Goal: Task Accomplishment & Management: Manage account settings

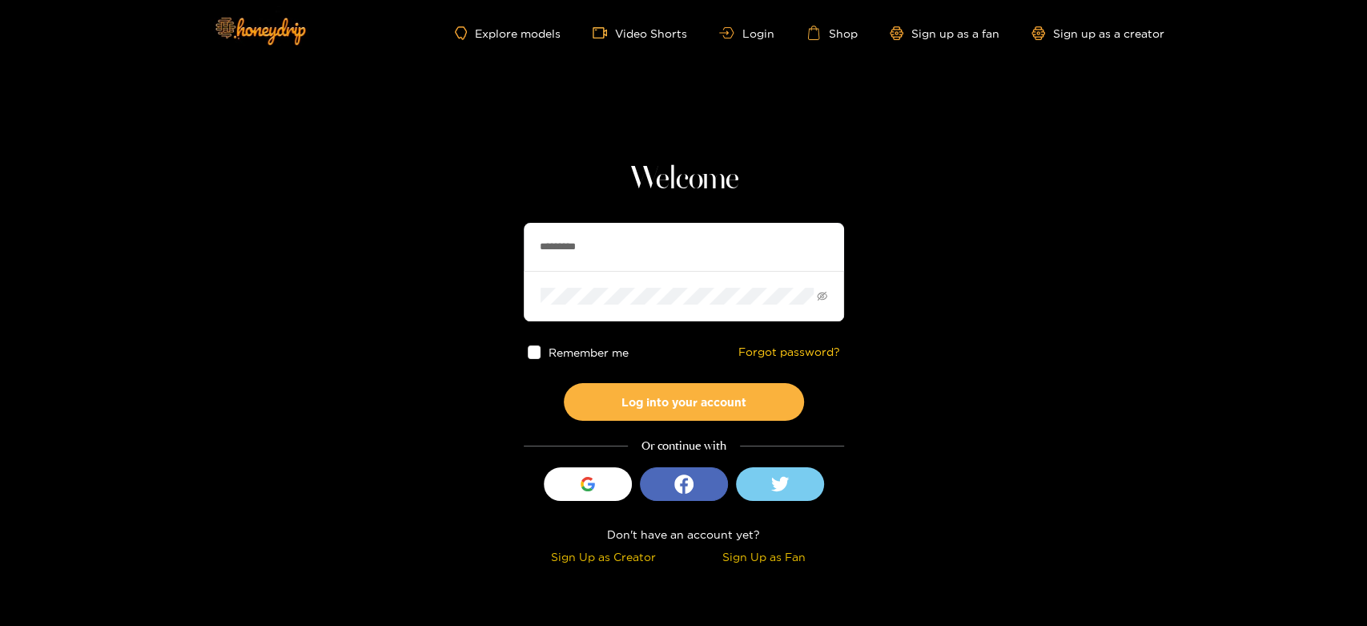
drag, startPoint x: 580, startPoint y: 248, endPoint x: 520, endPoint y: 244, distance: 60.2
click at [520, 244] on section "Welcome ********* Remember me Forgot password? Log into your account Or continu…" at bounding box center [683, 285] width 1367 height 570
paste input "text"
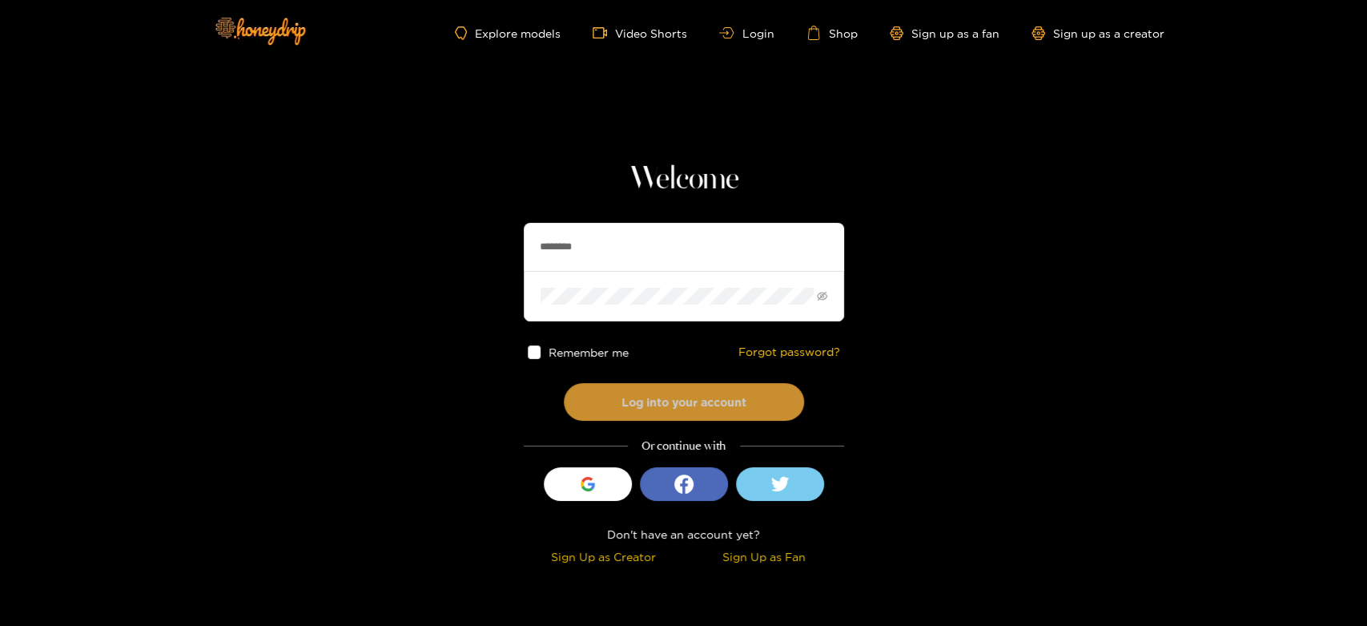
type input "********"
click at [606, 389] on button "Log into your account" at bounding box center [684, 402] width 240 height 38
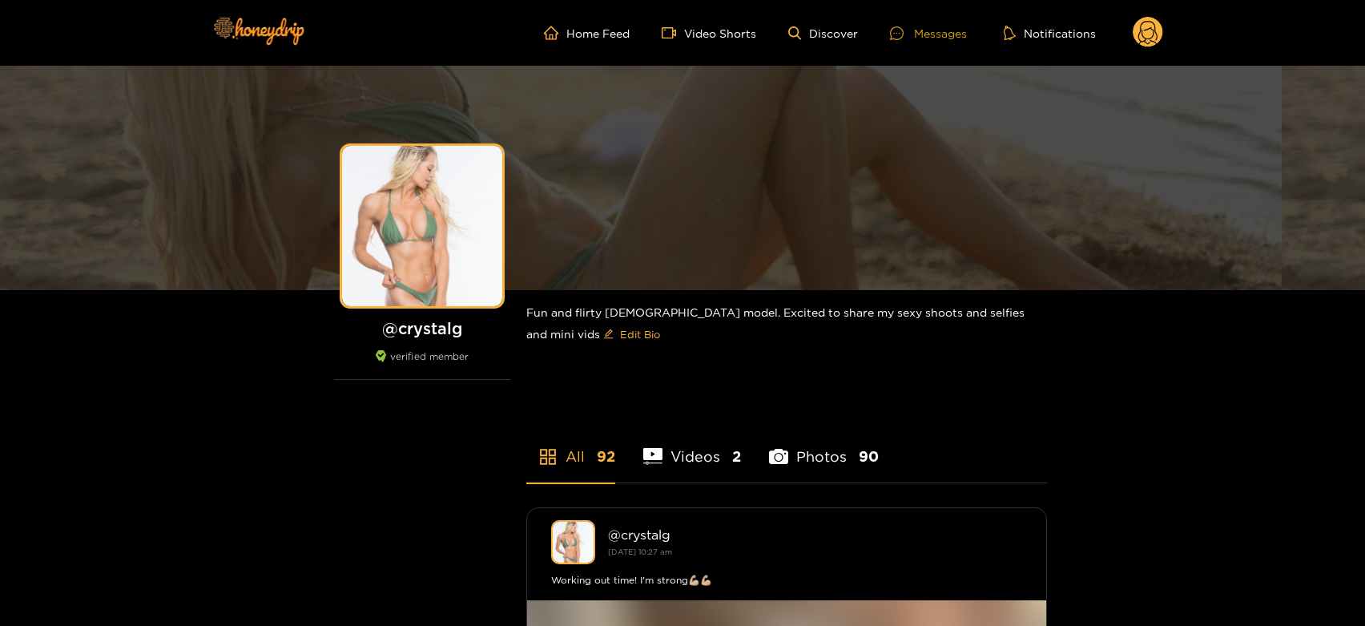
click at [923, 28] on div "Messages" at bounding box center [928, 33] width 77 height 18
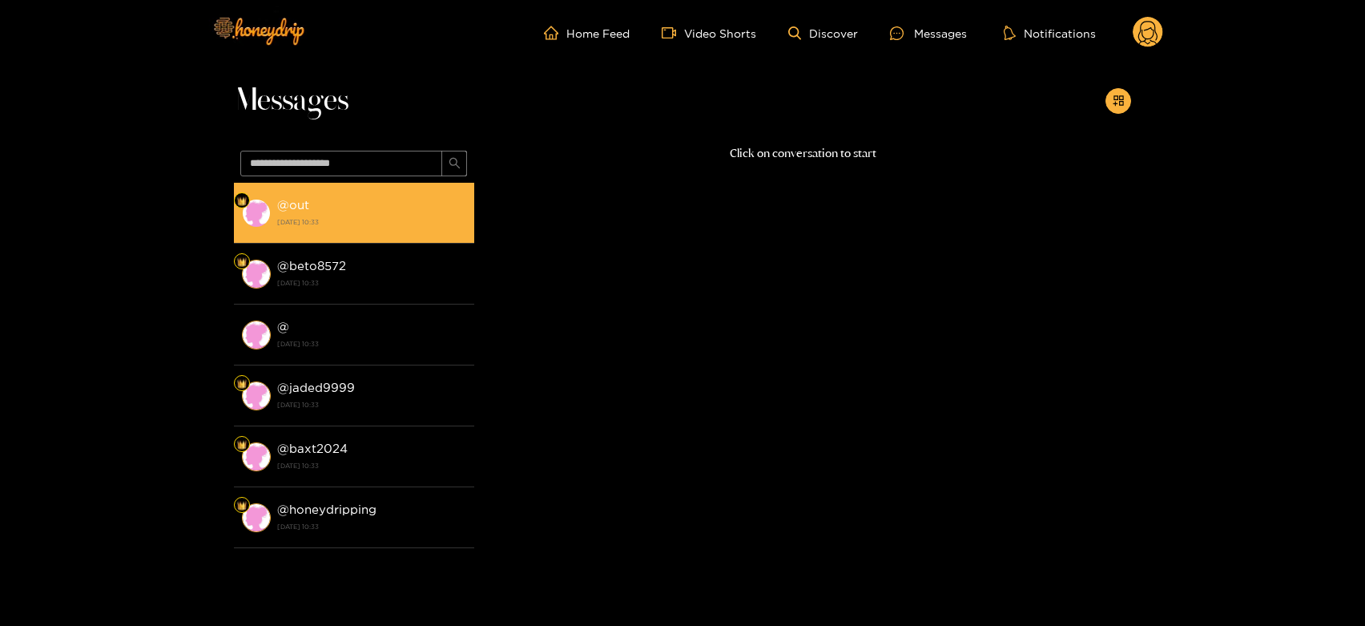
click at [398, 202] on div "@ out [DATE] 10:33" at bounding box center [371, 213] width 189 height 36
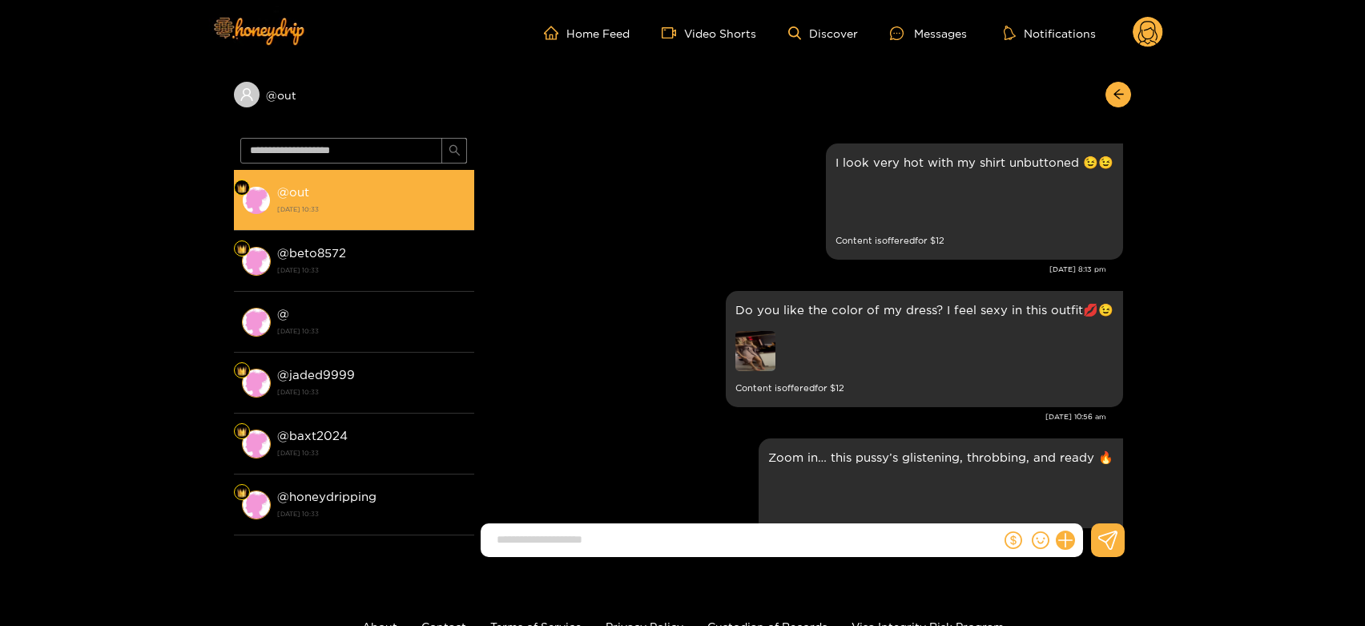
scroll to position [3357, 0]
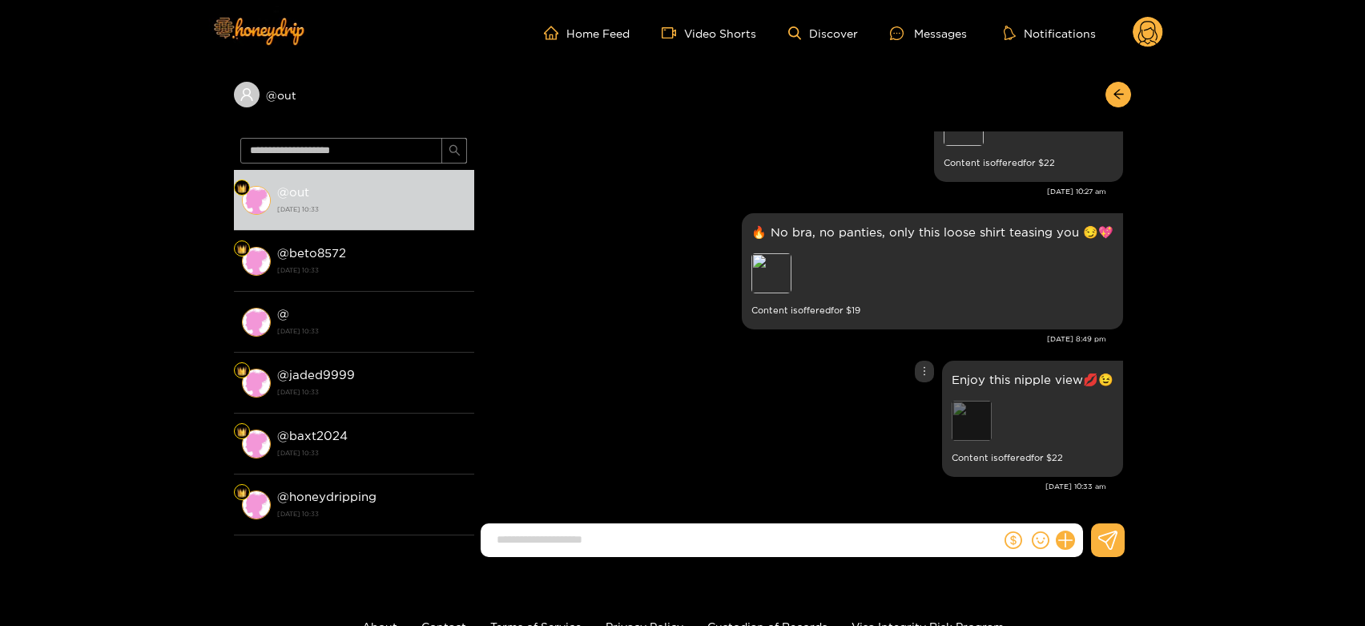
click at [980, 417] on div "Preview" at bounding box center [972, 421] width 40 height 40
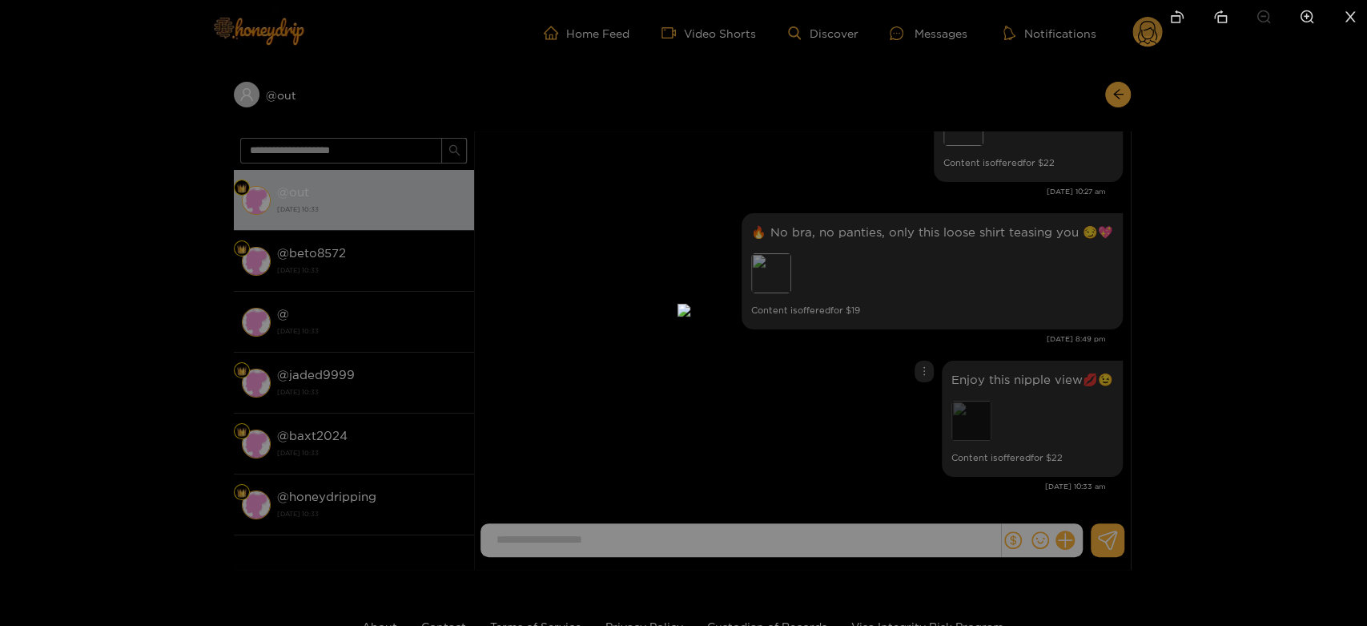
click at [980, 417] on div at bounding box center [683, 313] width 1367 height 626
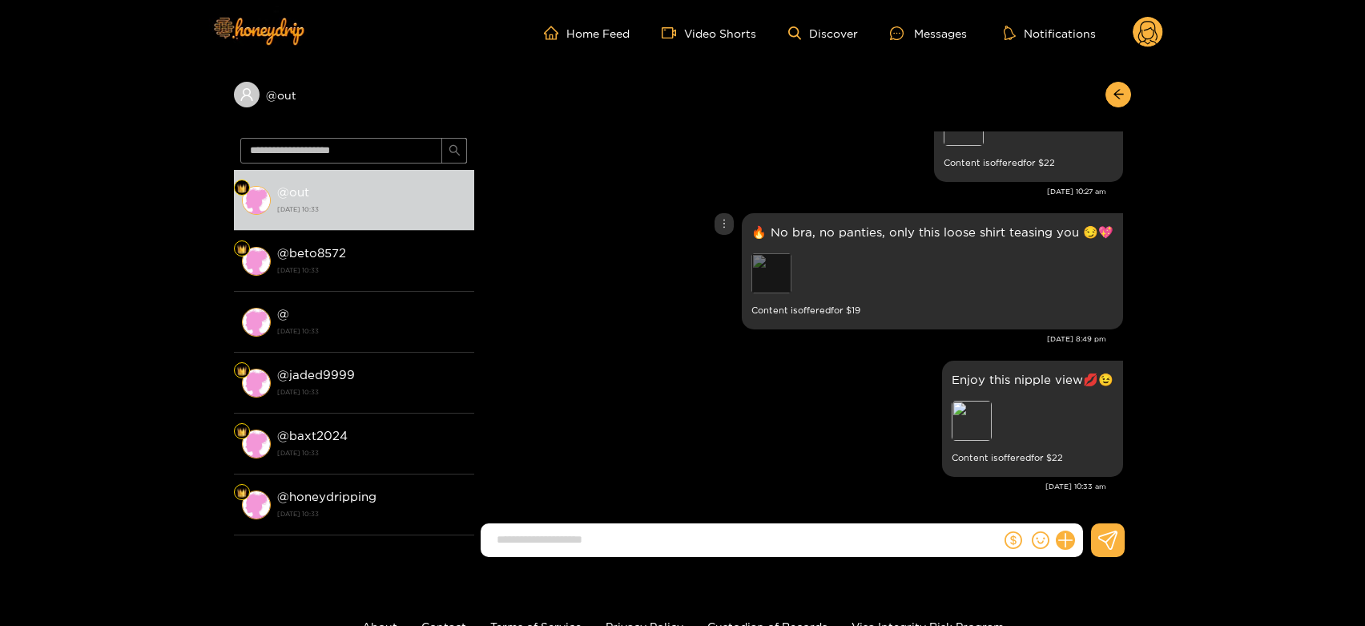
click at [786, 281] on div "Preview" at bounding box center [771, 273] width 40 height 40
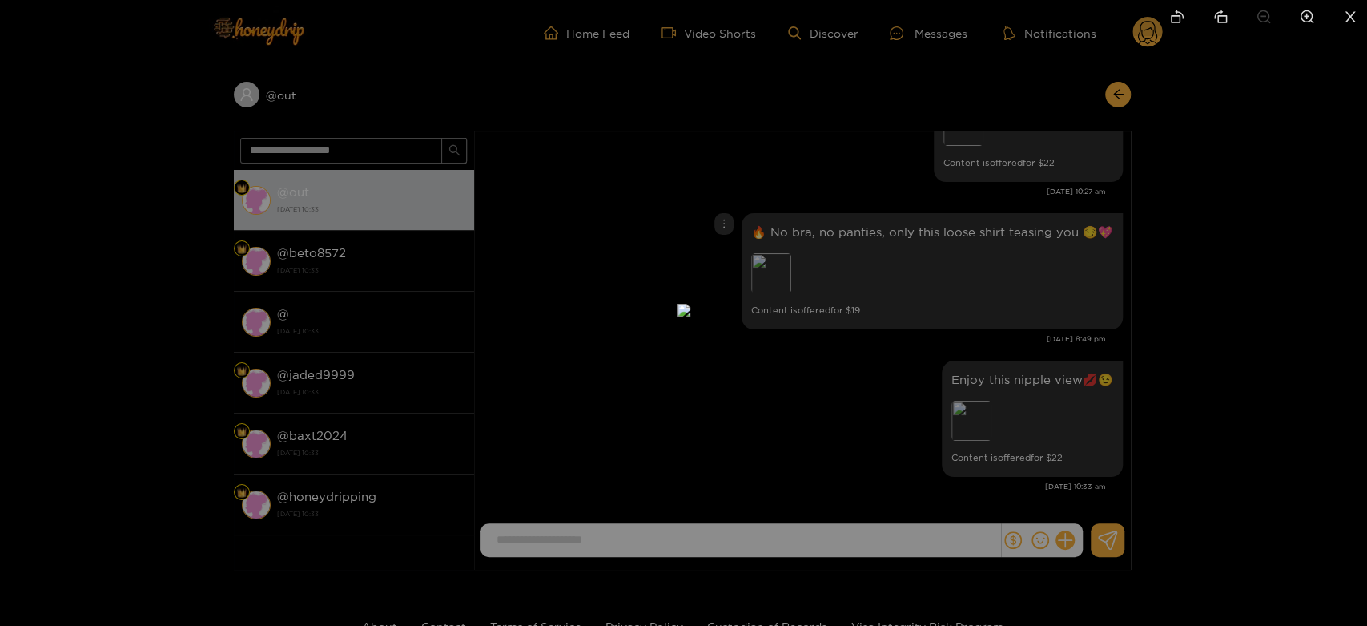
click at [891, 228] on div at bounding box center [683, 313] width 1367 height 626
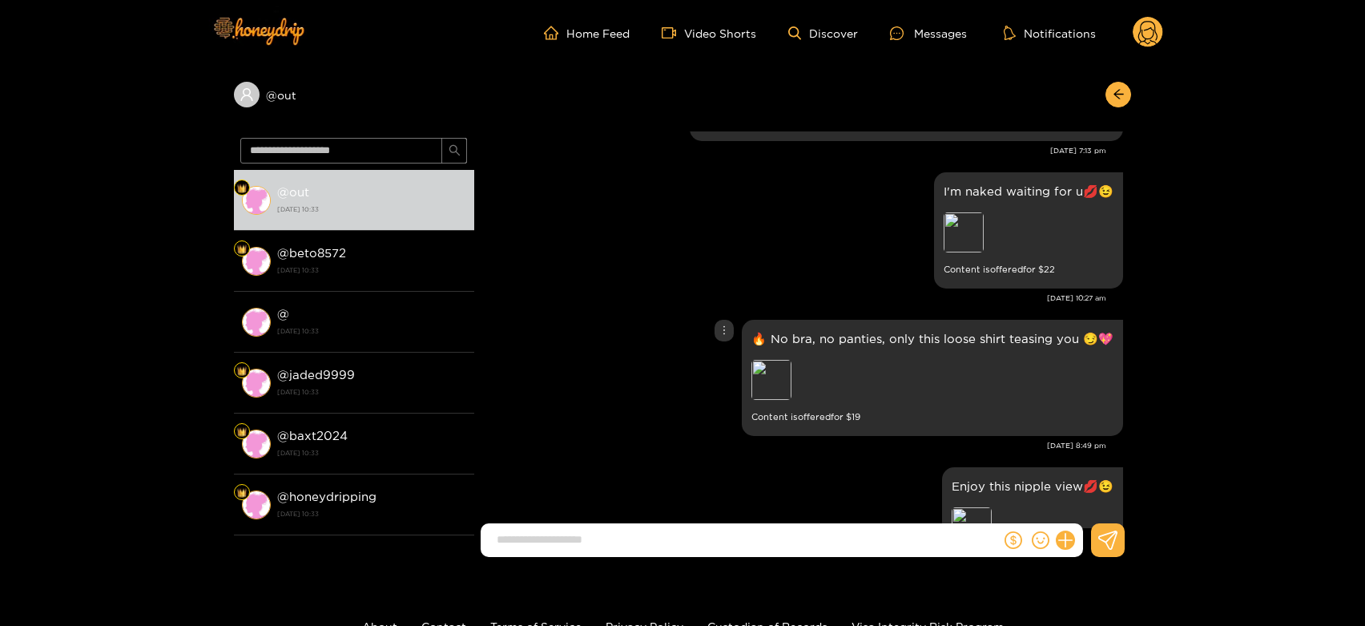
scroll to position [3247, 0]
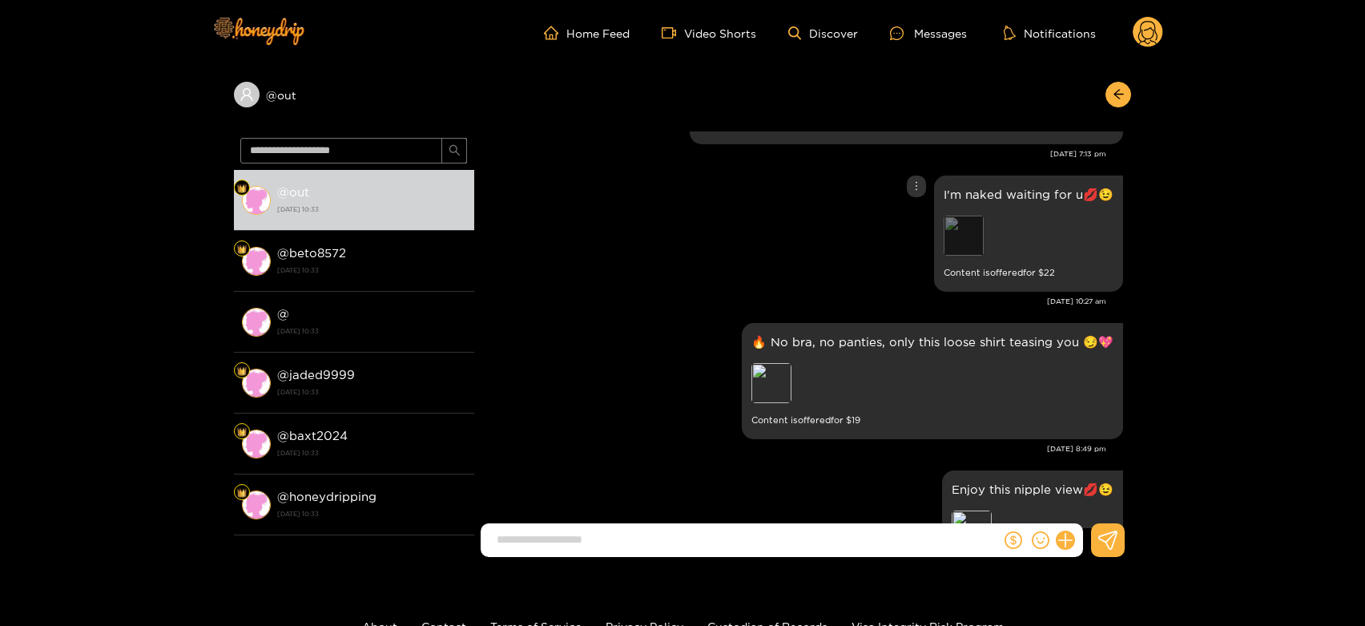
click at [960, 236] on div "Preview" at bounding box center [964, 235] width 40 height 40
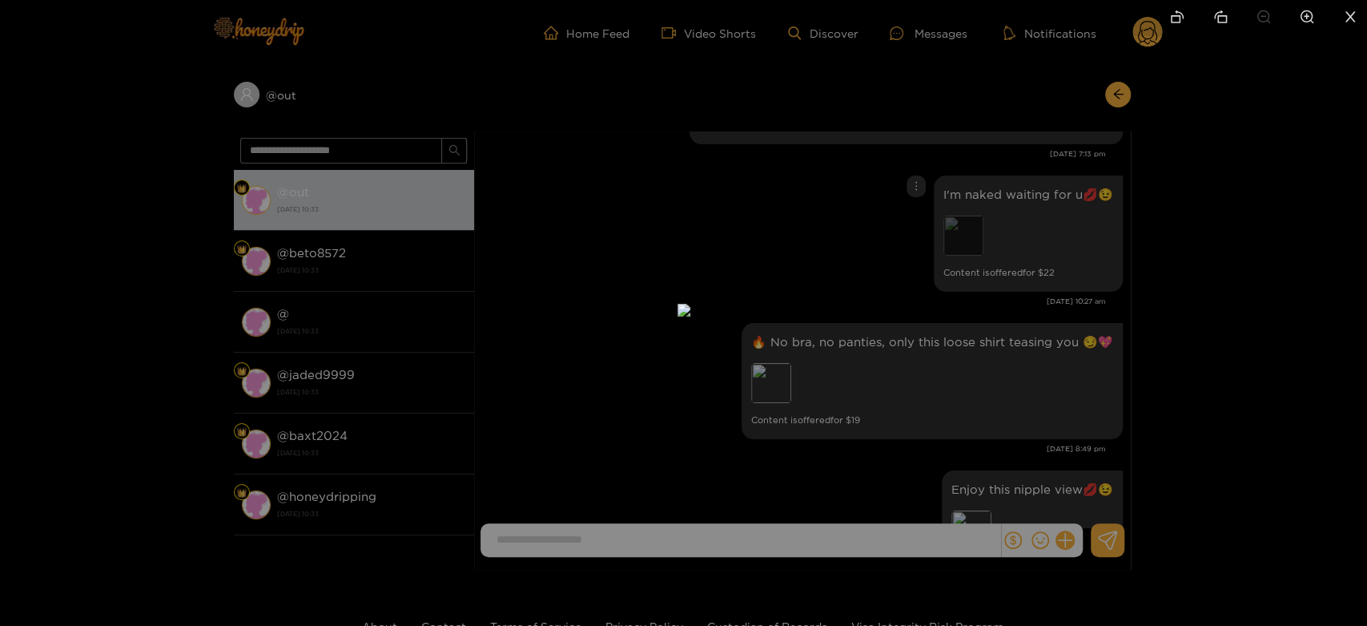
click at [960, 236] on div at bounding box center [683, 313] width 1367 height 626
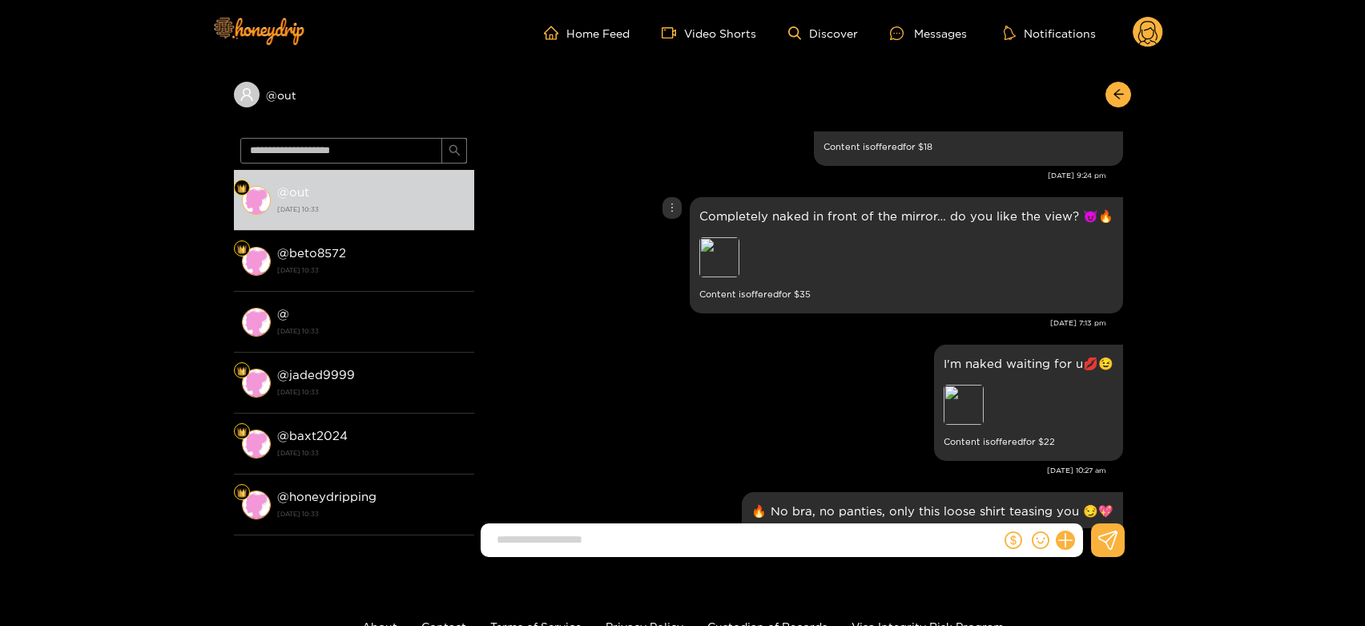
scroll to position [3078, 0]
click at [963, 401] on div "Preview" at bounding box center [964, 405] width 40 height 40
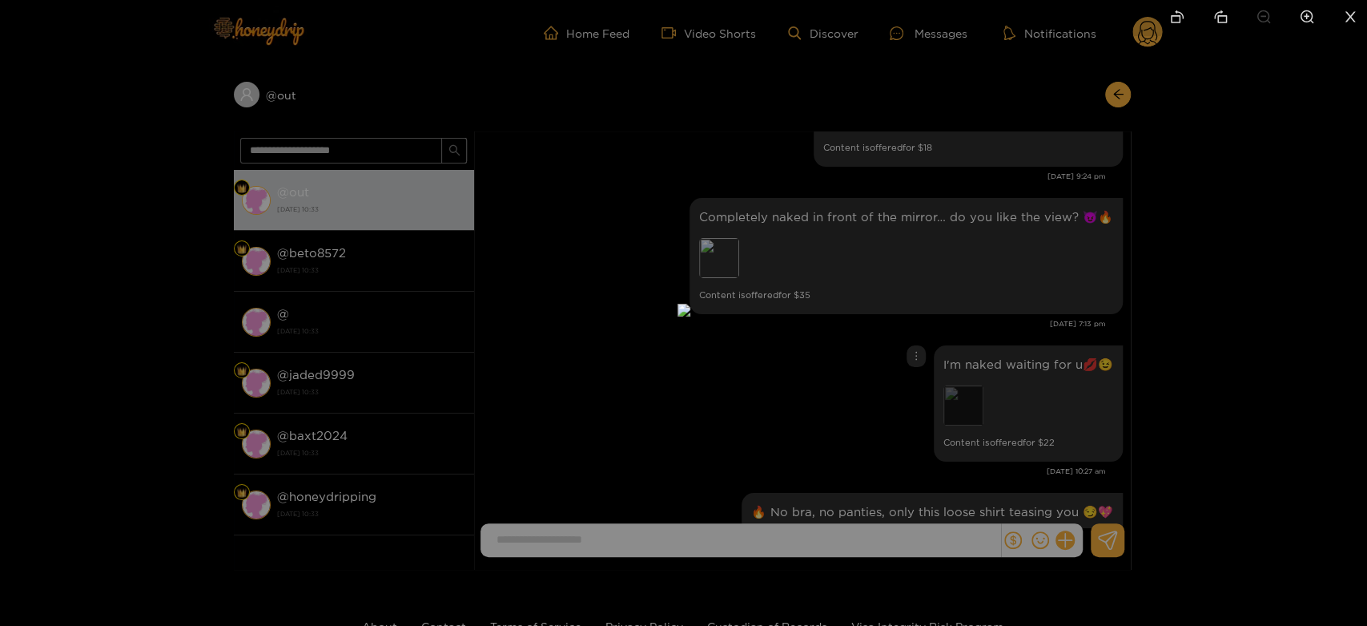
click at [963, 401] on div at bounding box center [683, 313] width 1367 height 626
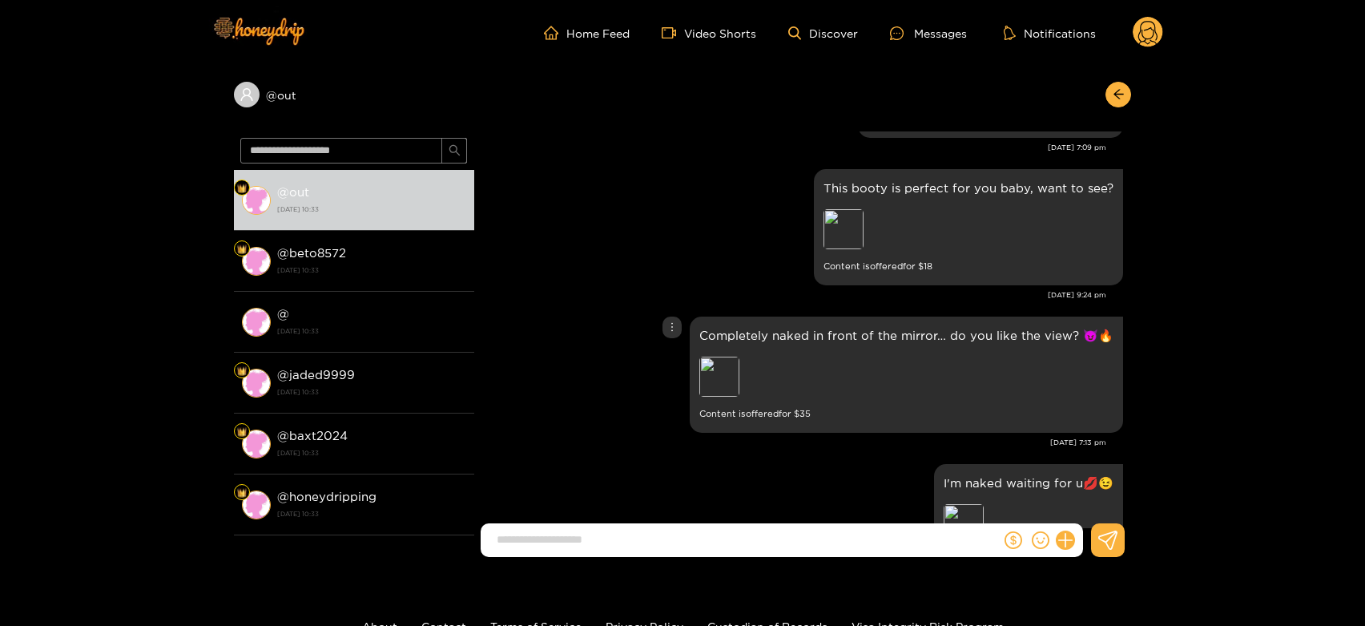
scroll to position [2925, 0]
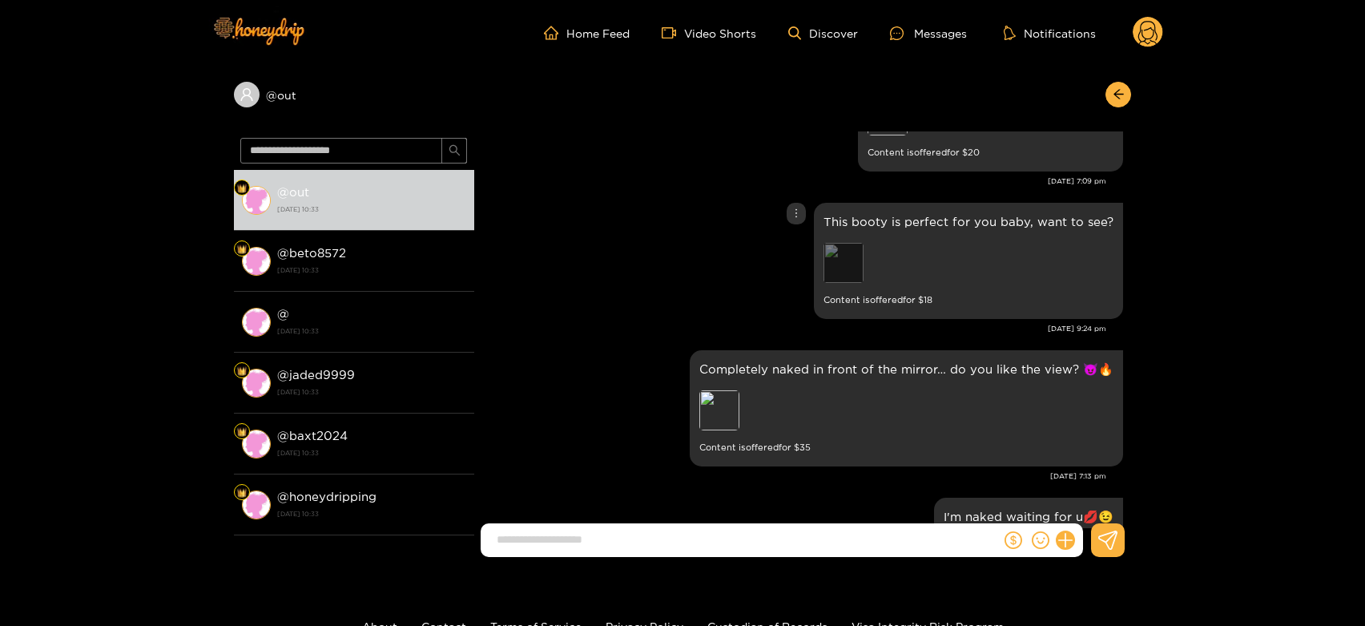
click at [839, 257] on div "Preview" at bounding box center [843, 263] width 40 height 40
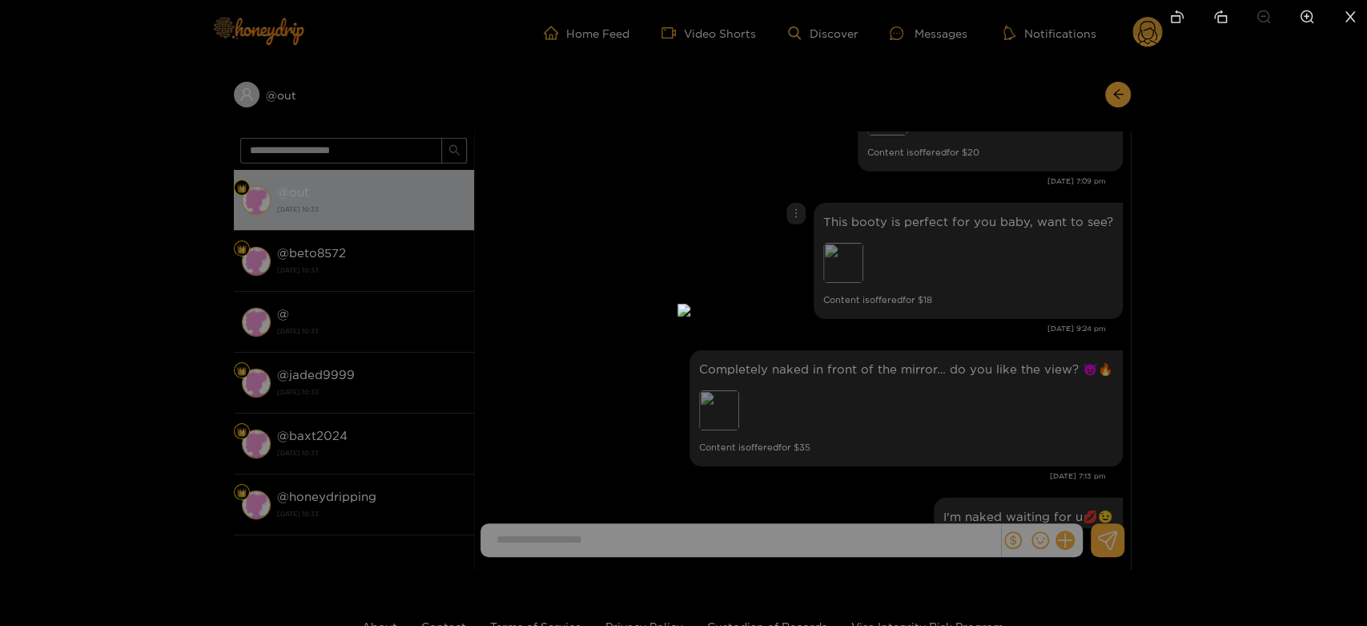
click at [908, 270] on div at bounding box center [683, 313] width 1367 height 626
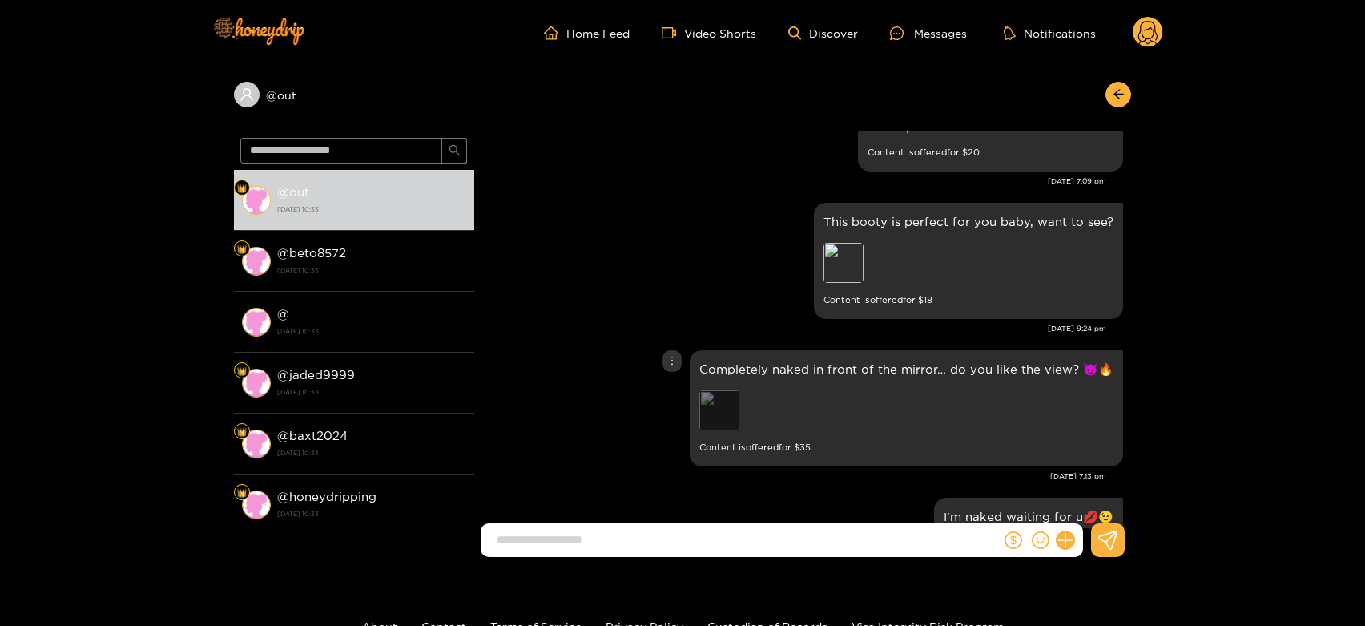
click at [735, 401] on div "Preview" at bounding box center [719, 410] width 40 height 40
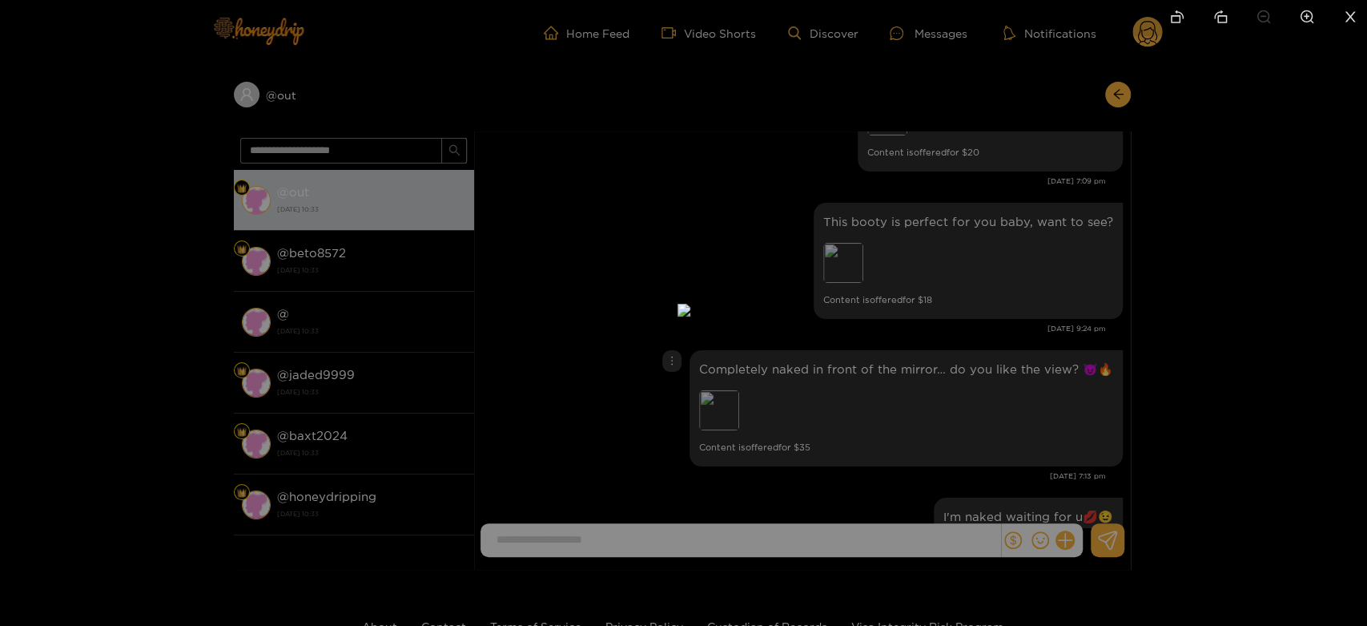
click at [958, 393] on div at bounding box center [683, 313] width 1367 height 626
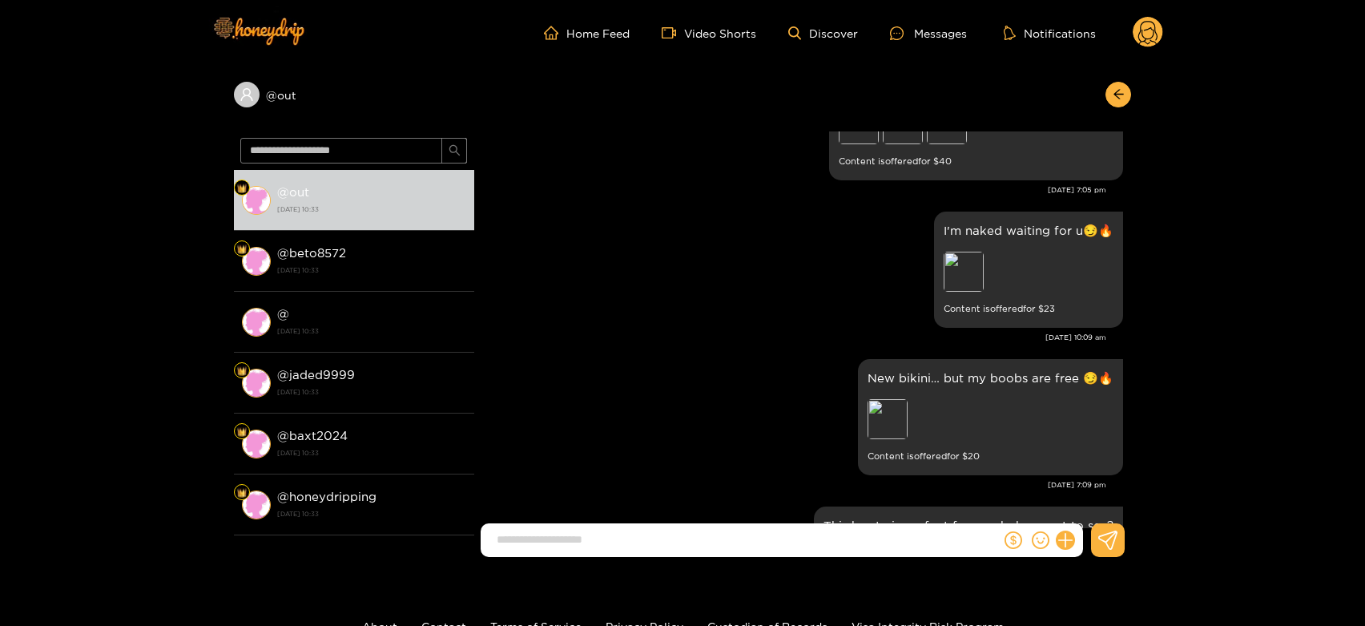
scroll to position [2621, 0]
click at [892, 417] on div "Preview" at bounding box center [888, 420] width 40 height 40
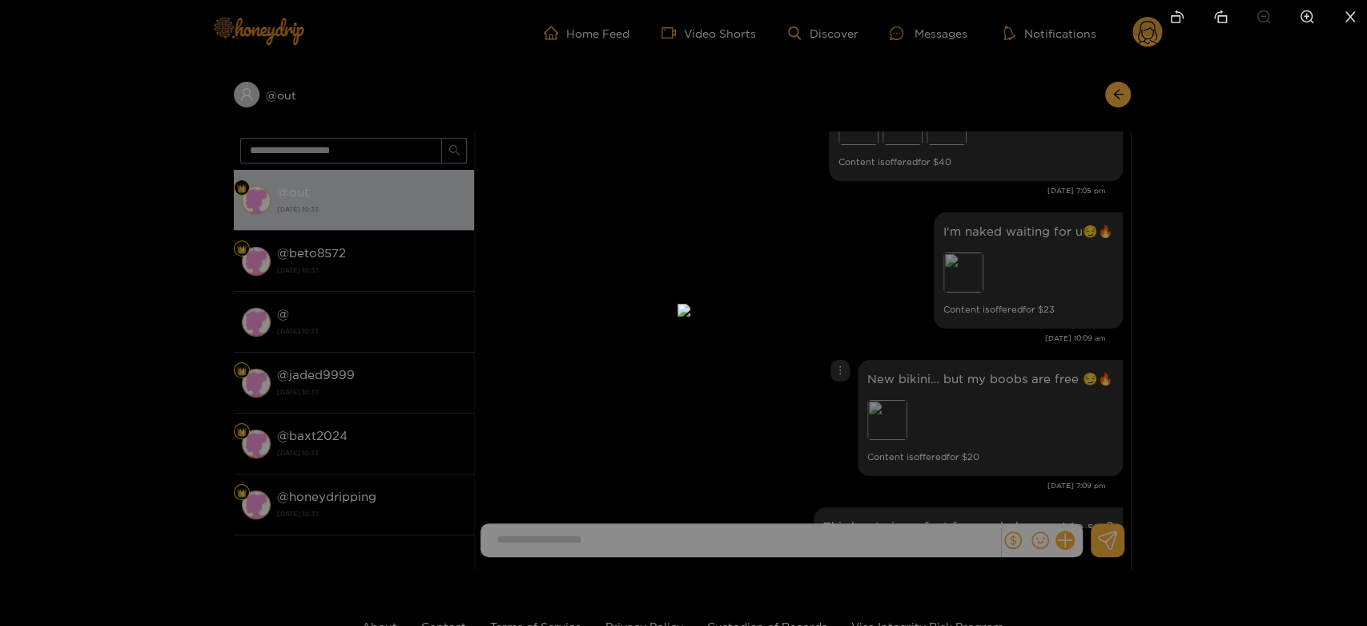
click at [1074, 356] on div at bounding box center [683, 313] width 1367 height 626
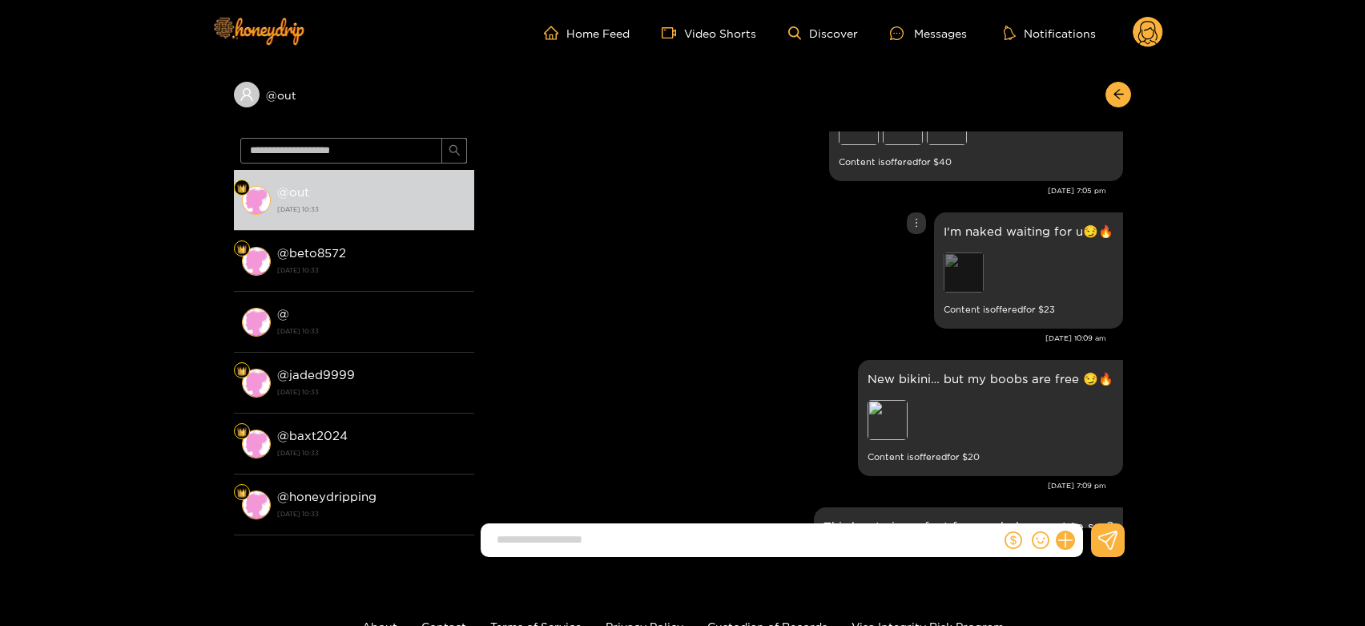
click at [972, 278] on div "Preview" at bounding box center [964, 272] width 40 height 40
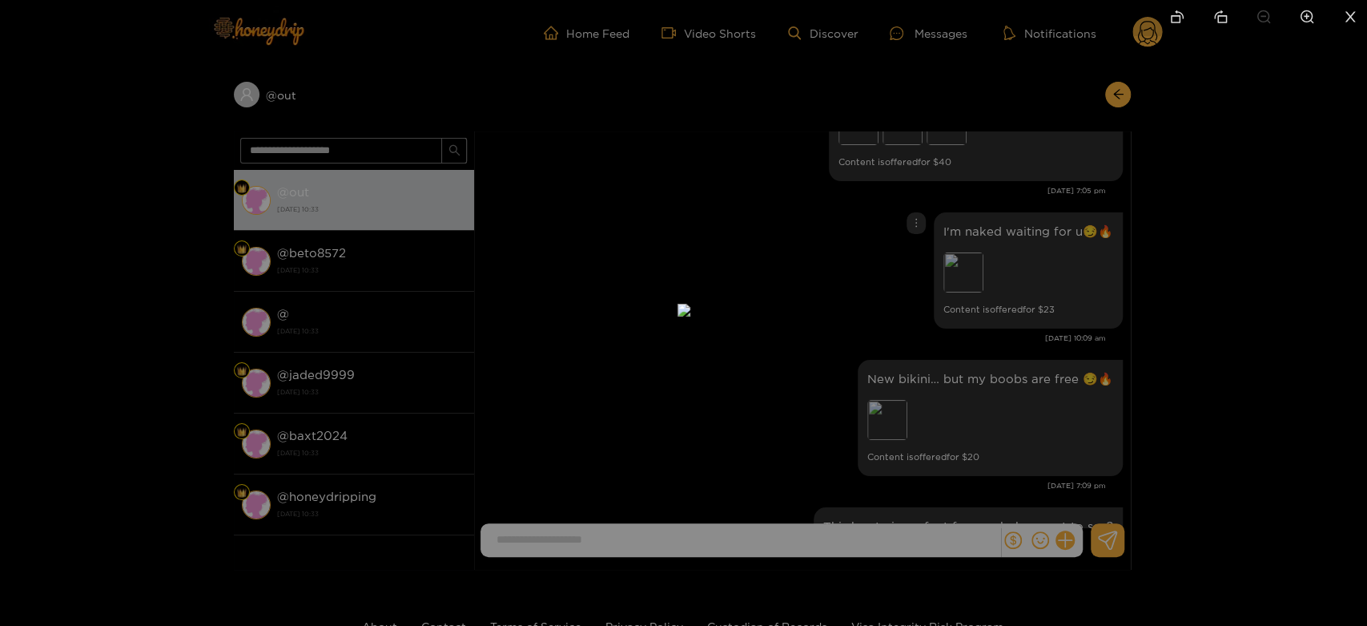
click at [1003, 287] on div at bounding box center [683, 313] width 1367 height 626
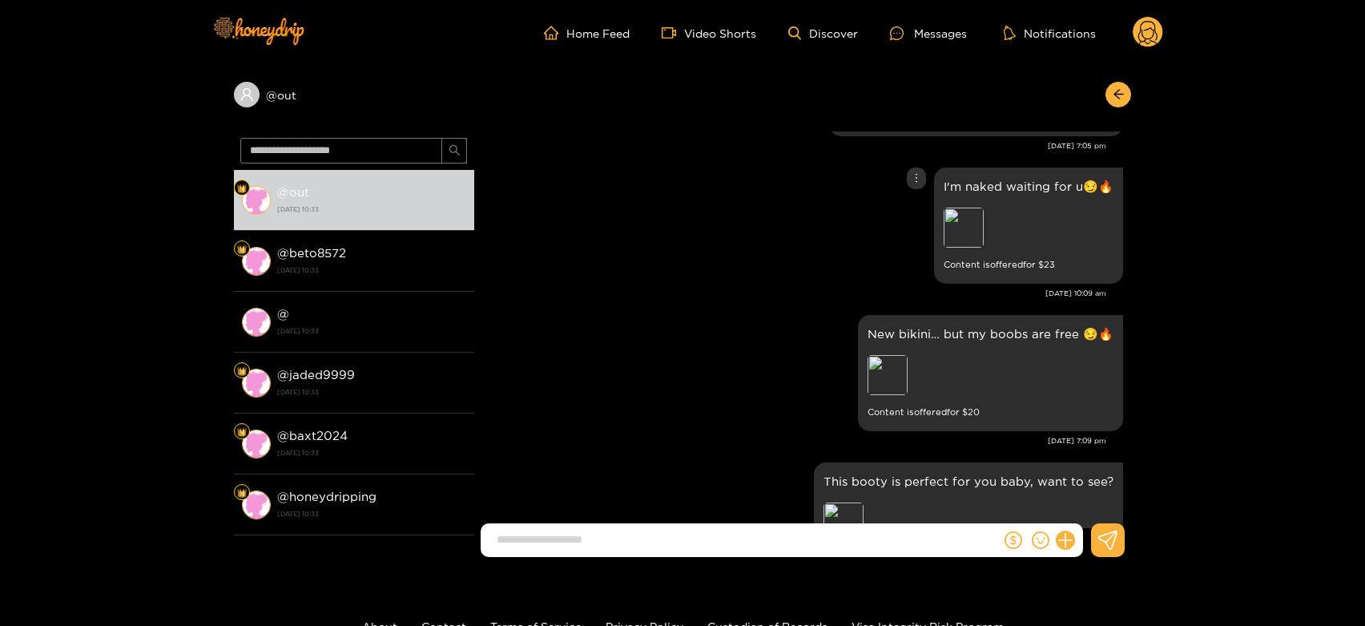
scroll to position [2667, 0]
click at [896, 378] on div "Preview" at bounding box center [888, 374] width 40 height 40
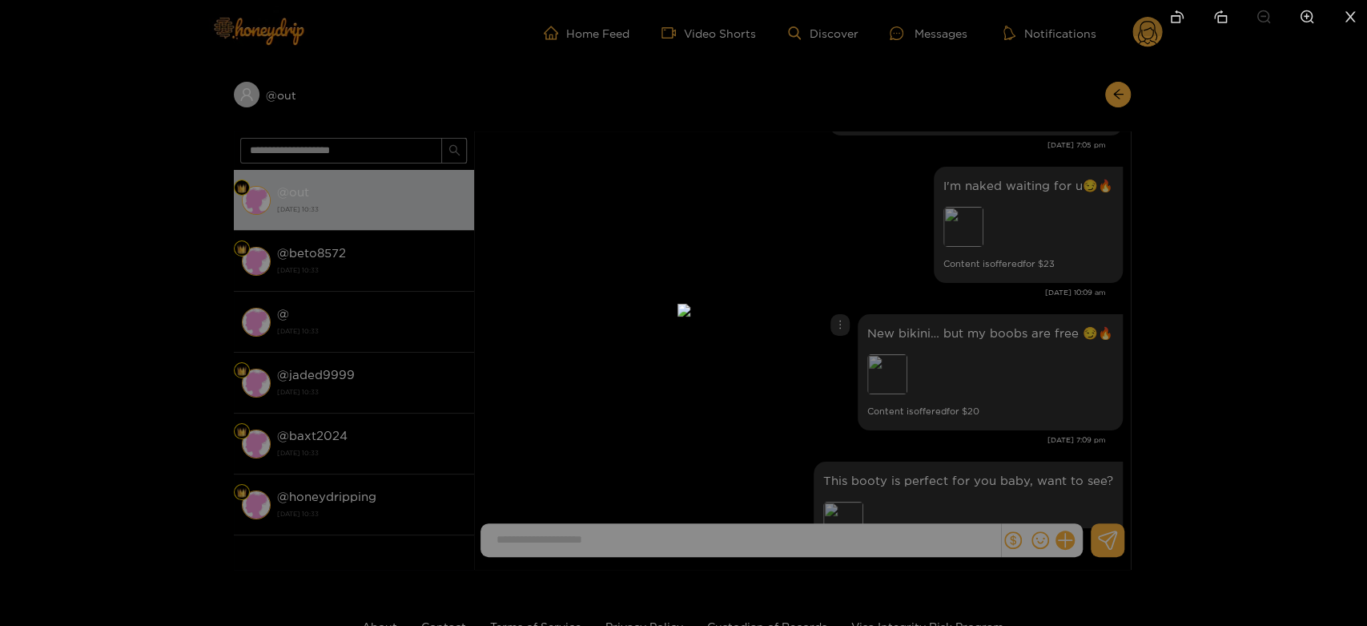
click at [992, 344] on div at bounding box center [683, 313] width 1367 height 626
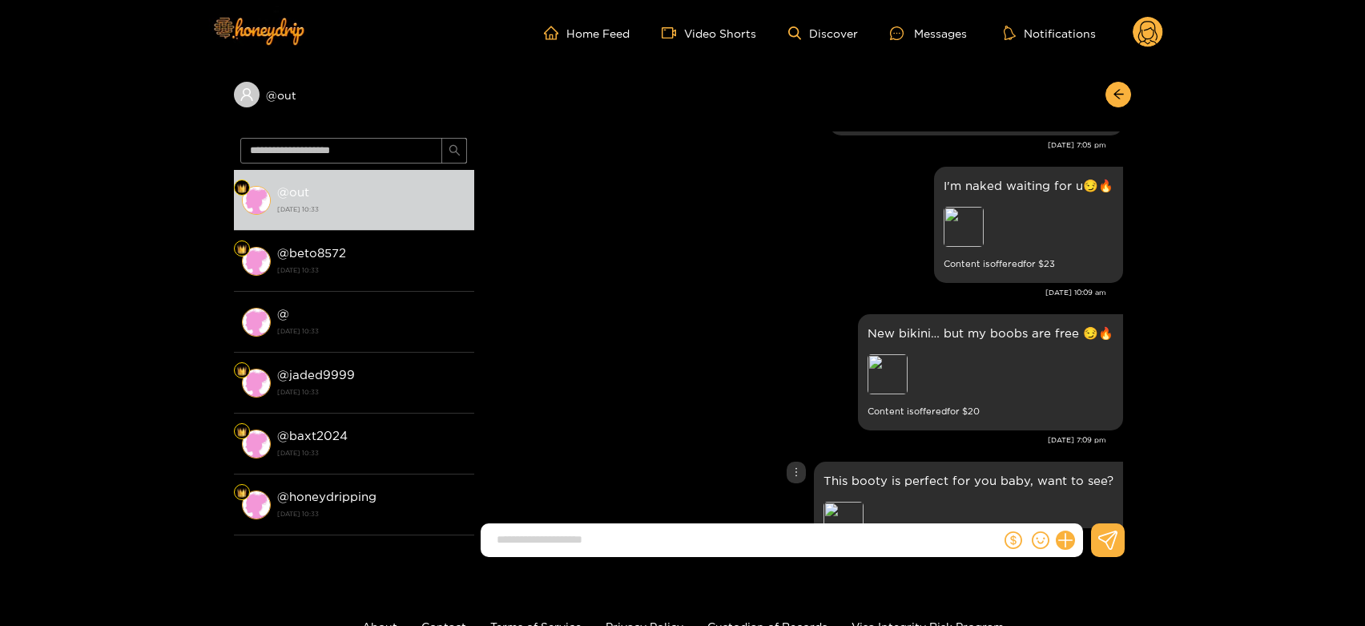
scroll to position [2756, 0]
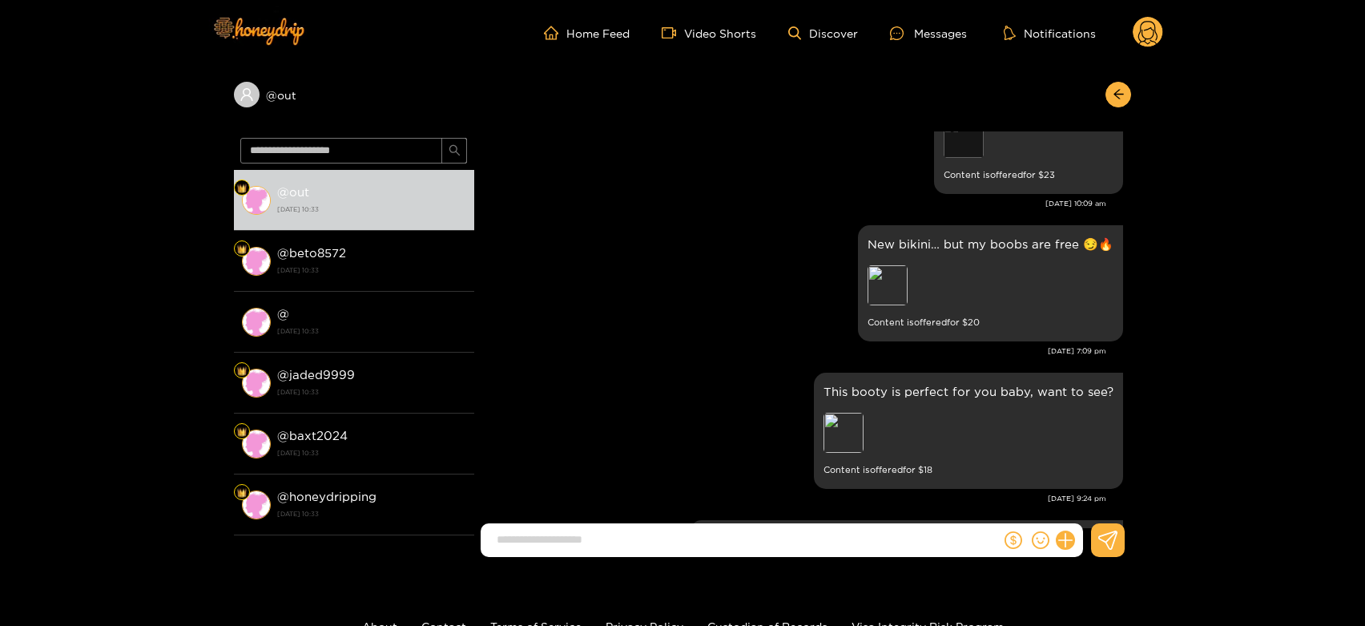
click at [964, 156] on div "Preview" at bounding box center [964, 138] width 40 height 40
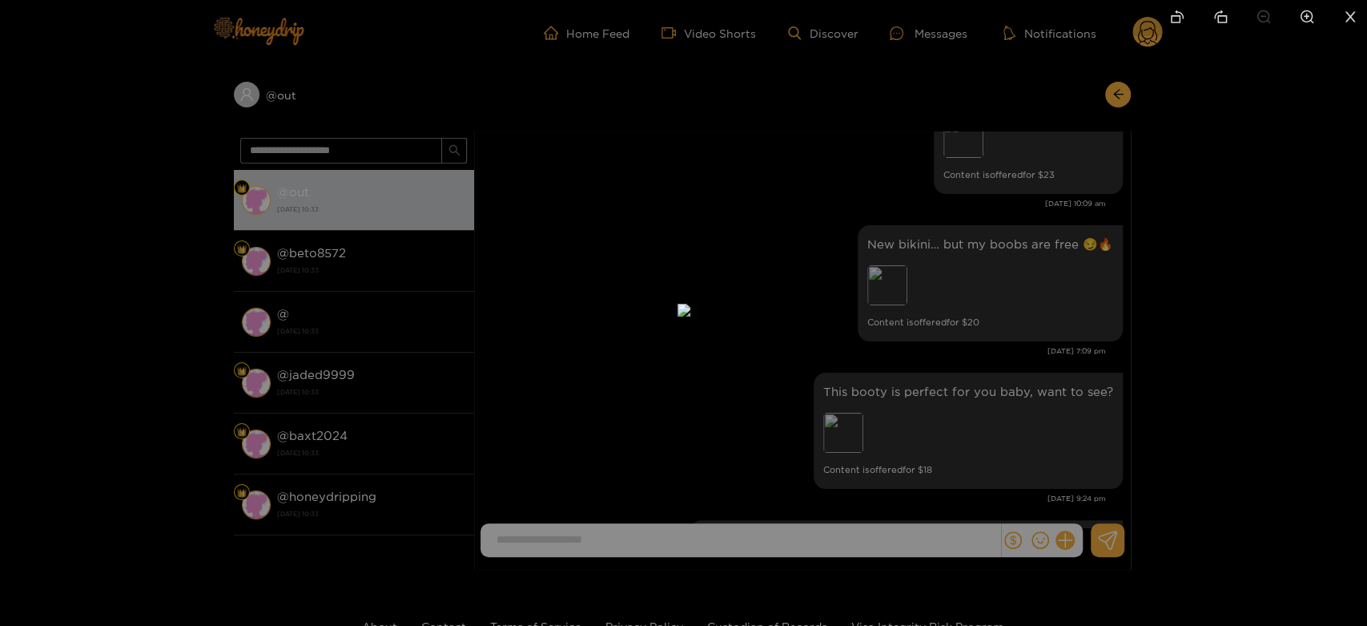
click at [1057, 303] on div at bounding box center [683, 313] width 1367 height 626
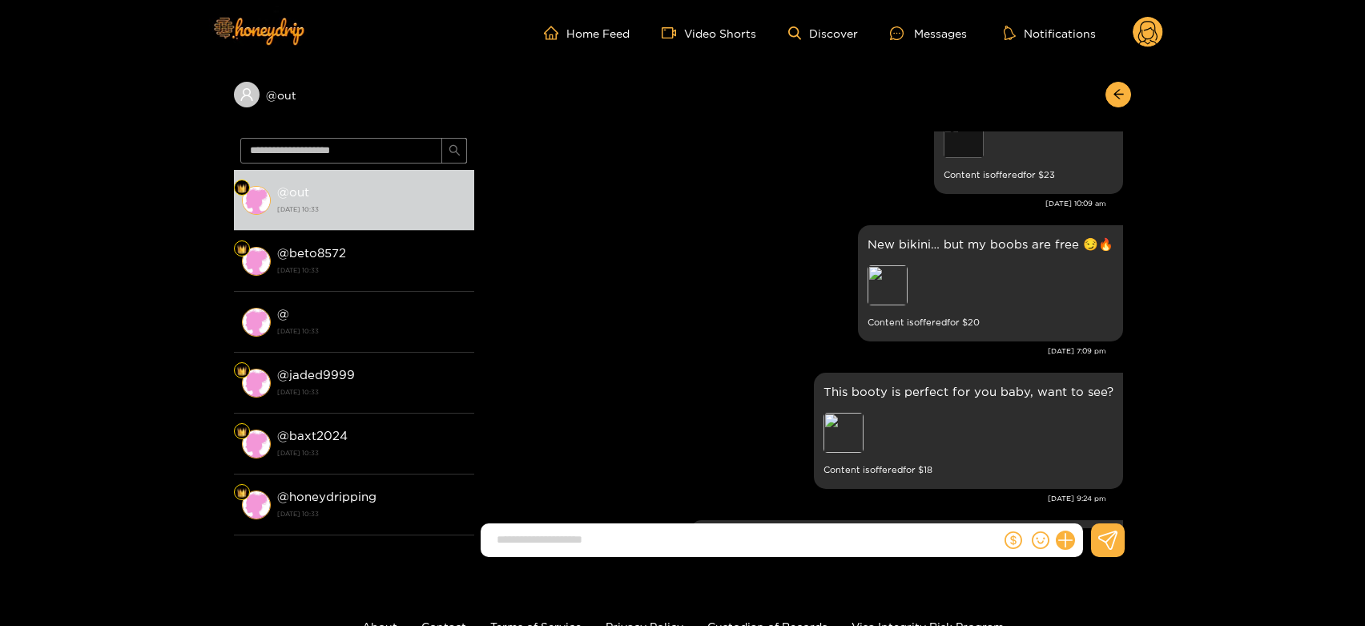
click at [973, 132] on div "Preview" at bounding box center [964, 138] width 40 height 40
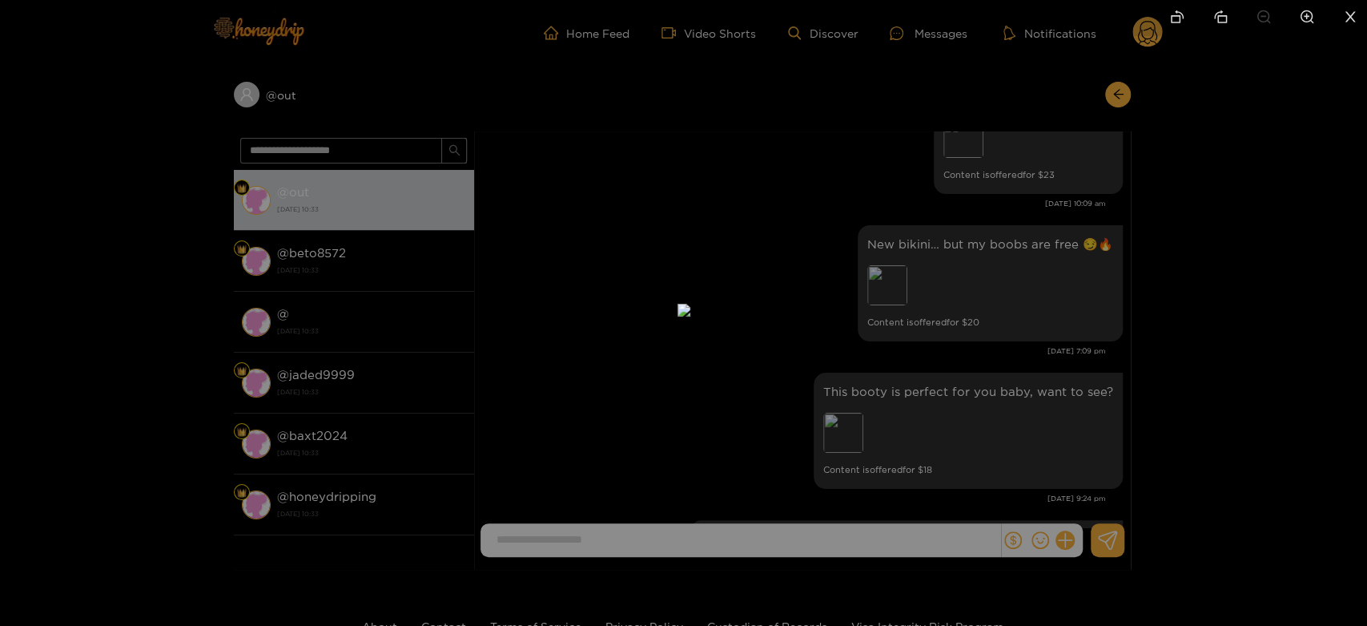
click at [1004, 257] on div at bounding box center [683, 313] width 1367 height 626
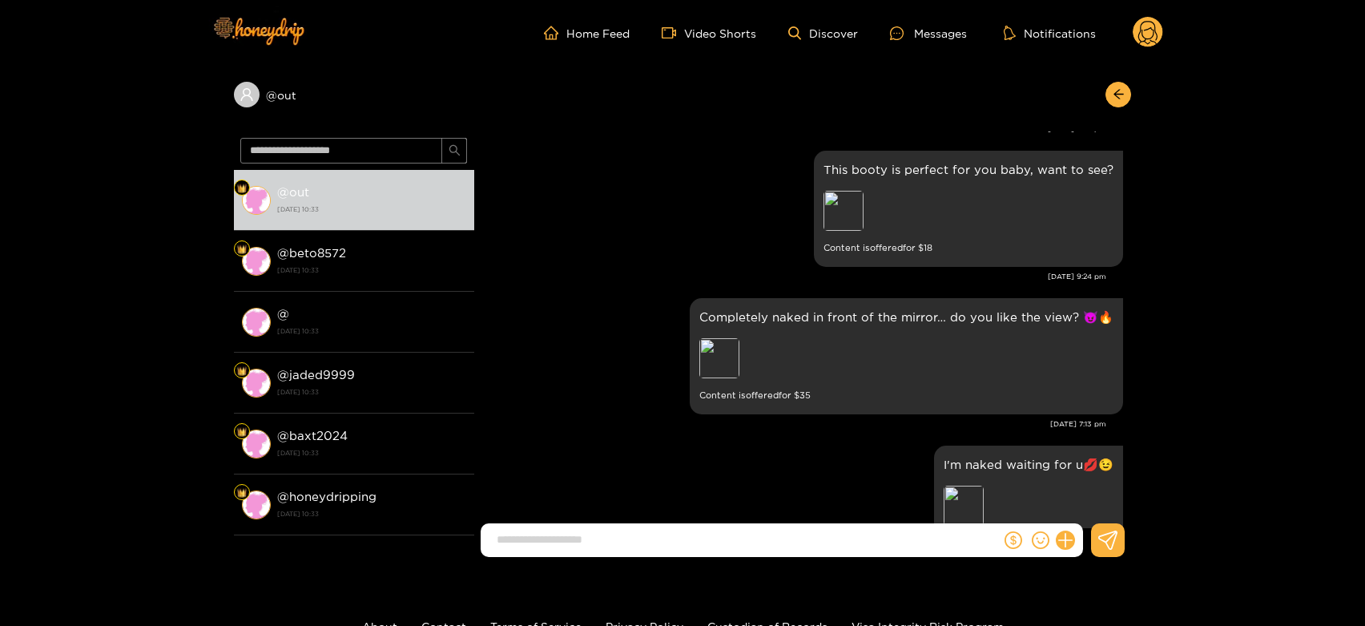
scroll to position [3023, 0]
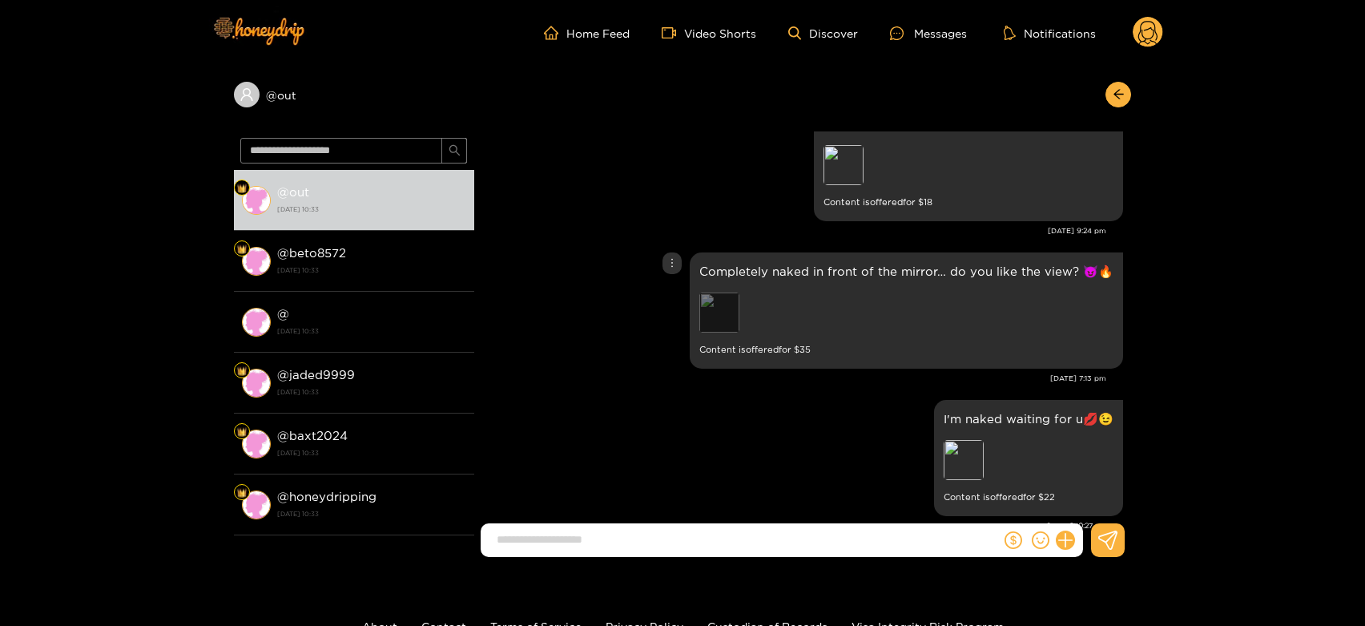
click at [739, 319] on div "Preview" at bounding box center [719, 312] width 40 height 40
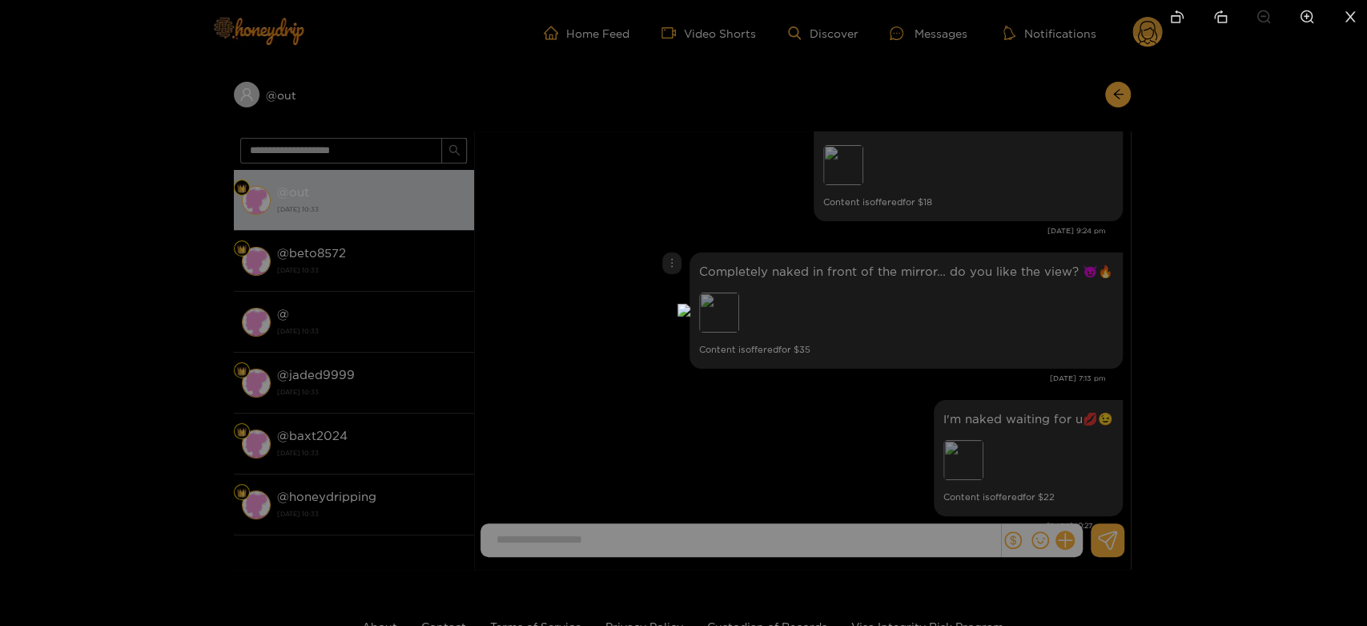
click at [936, 319] on div at bounding box center [683, 313] width 1367 height 626
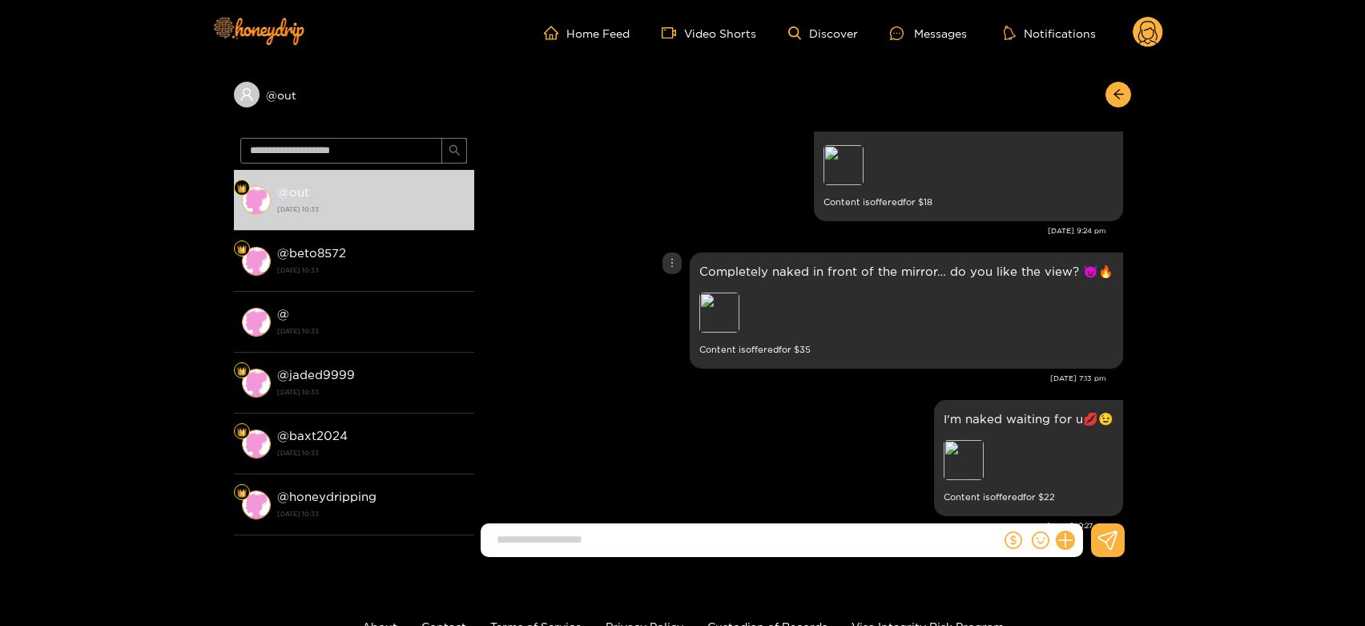
scroll to position [3201, 0]
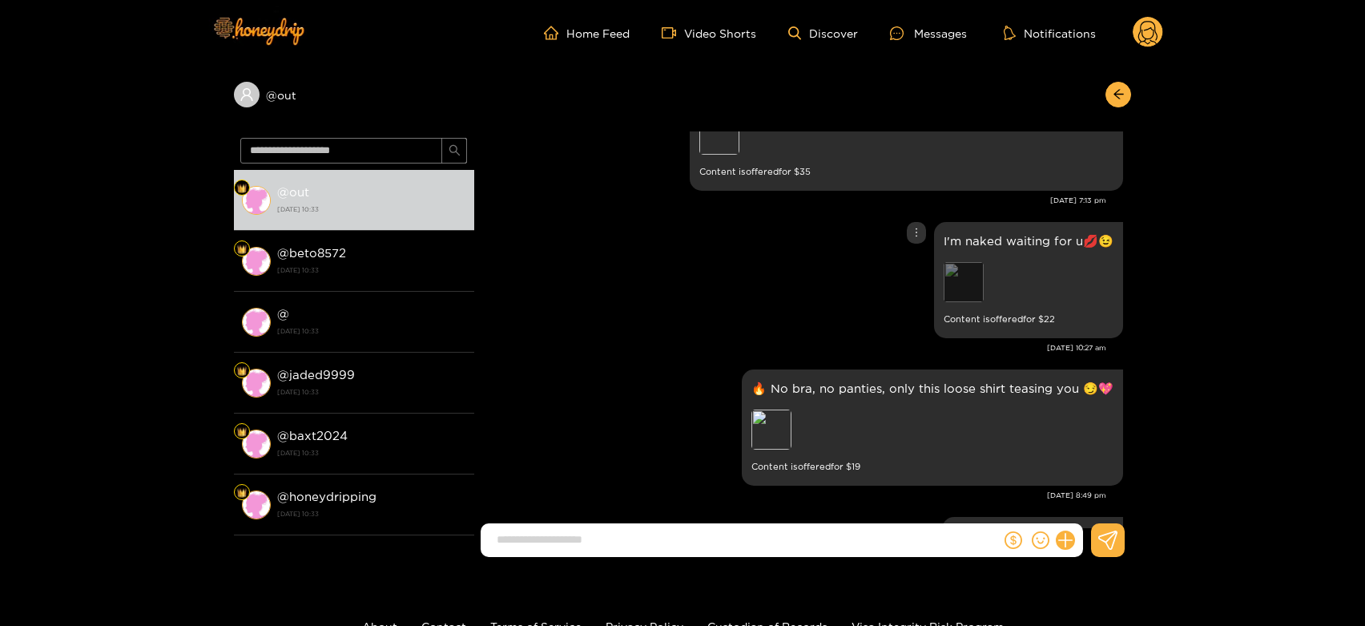
click at [953, 282] on div "Preview" at bounding box center [964, 282] width 40 height 40
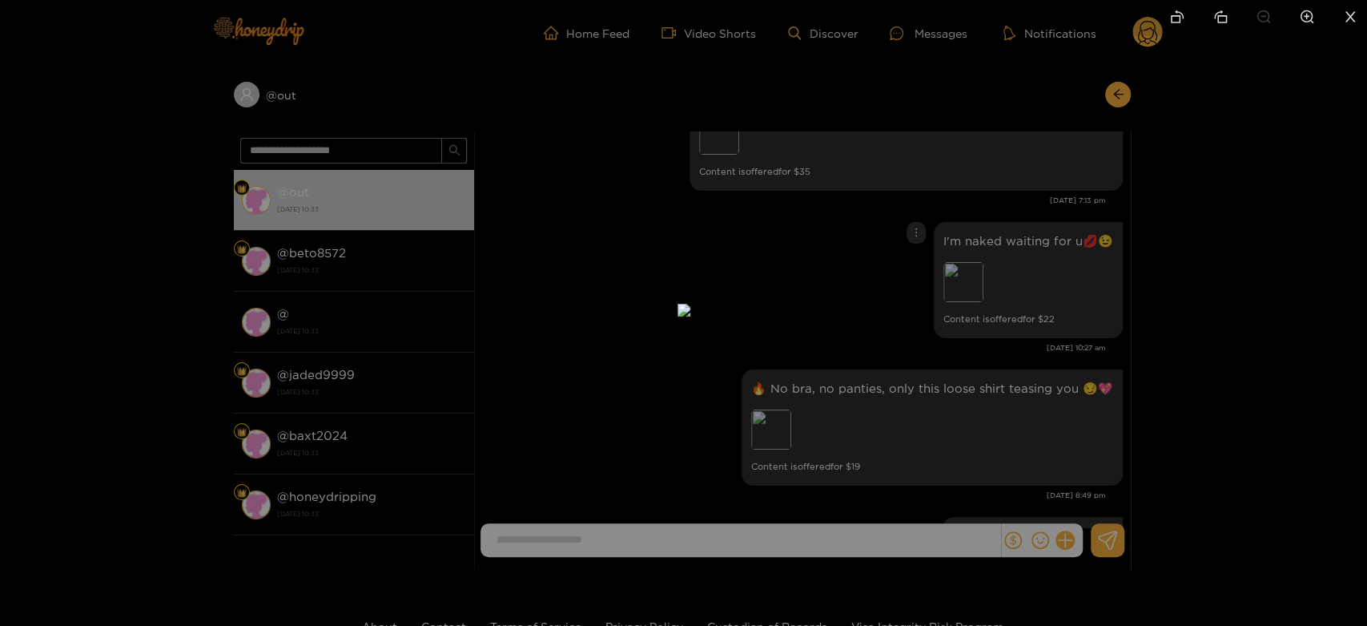
click at [1046, 314] on div at bounding box center [683, 313] width 1367 height 626
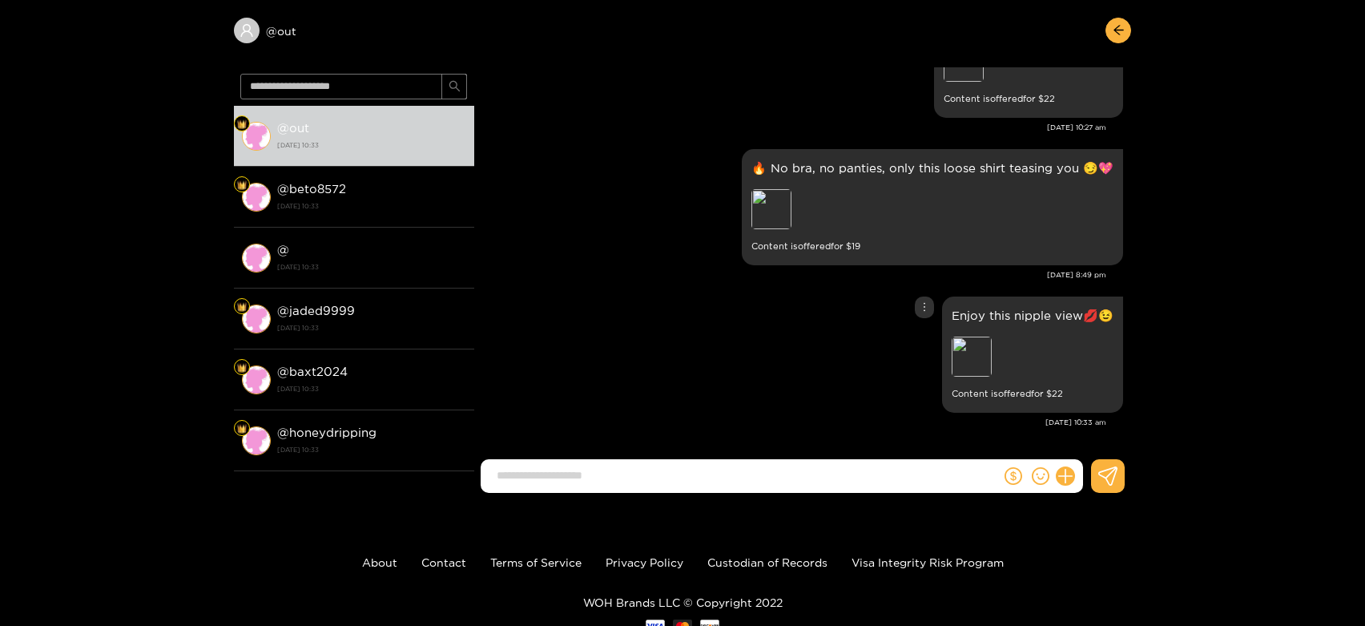
scroll to position [118, 0]
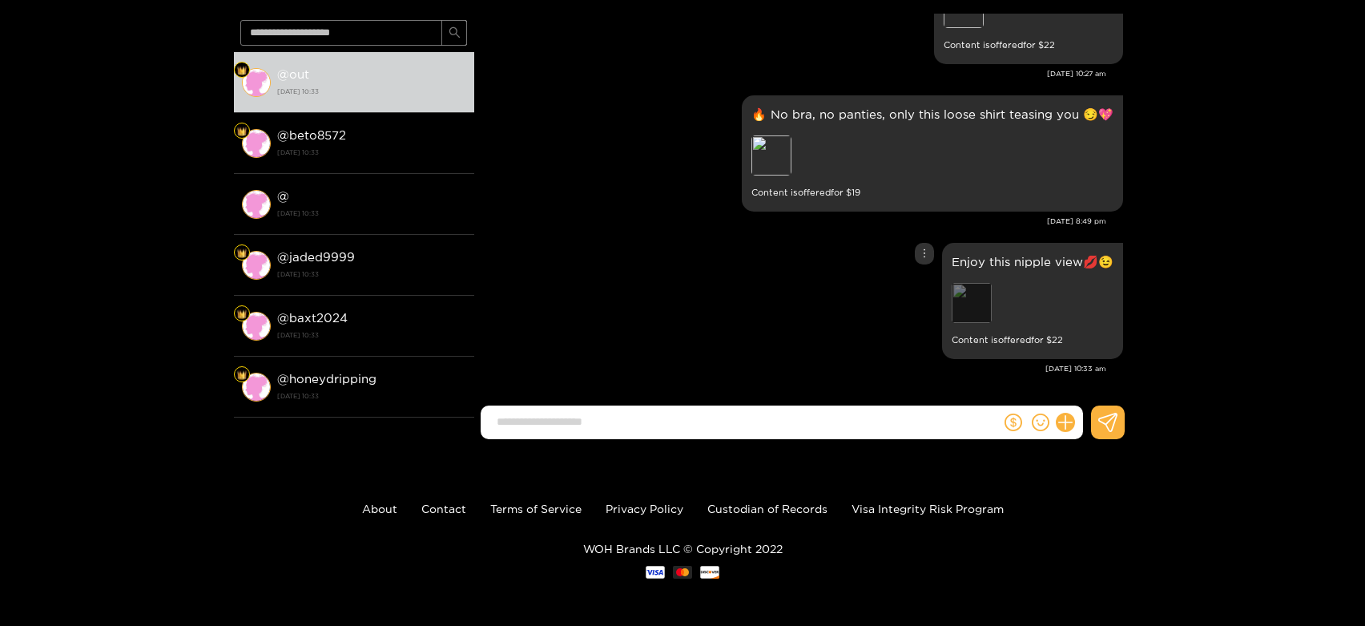
click at [967, 312] on div "Preview" at bounding box center [972, 303] width 40 height 40
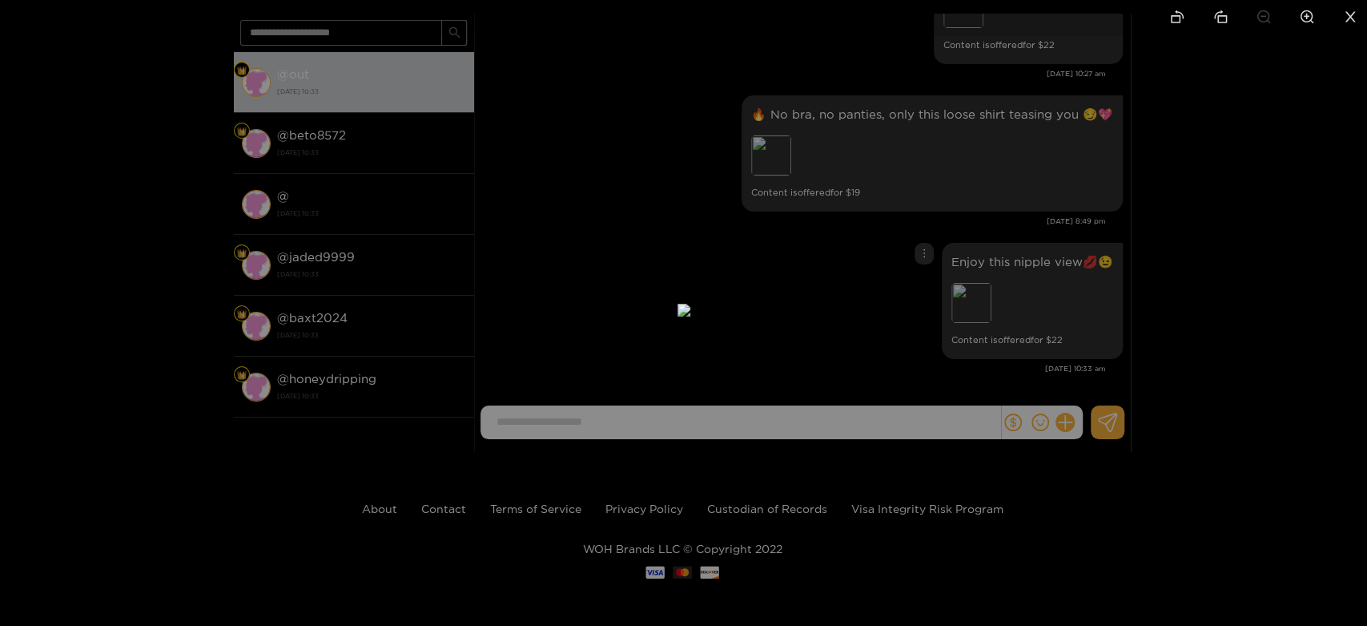
click at [1298, 306] on div at bounding box center [683, 313] width 1367 height 626
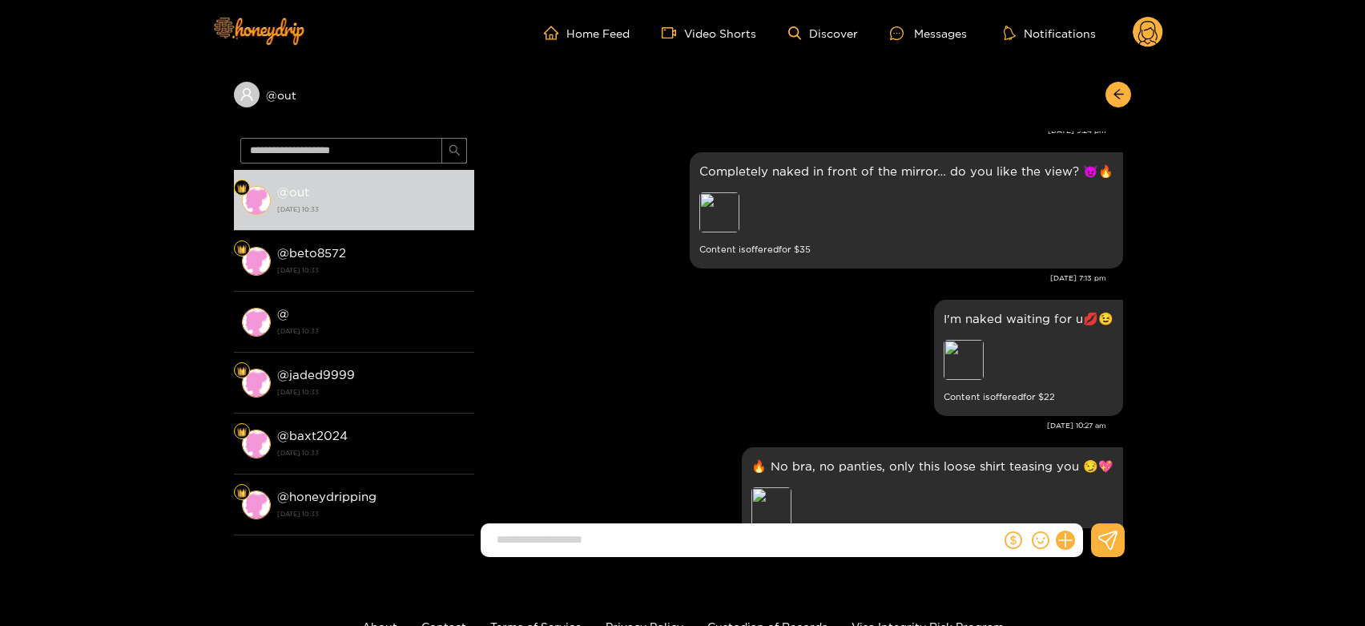
scroll to position [3268, 0]
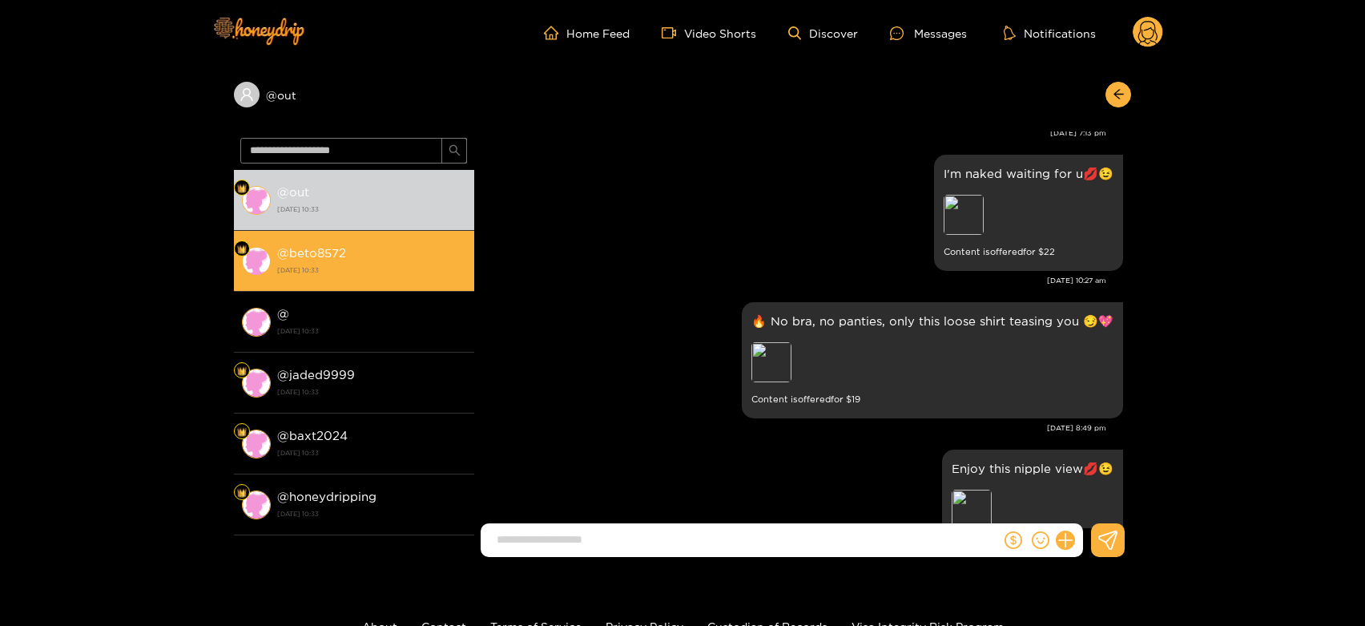
click at [397, 280] on li "@ beto8572 [DATE] 10:33" at bounding box center [354, 261] width 240 height 61
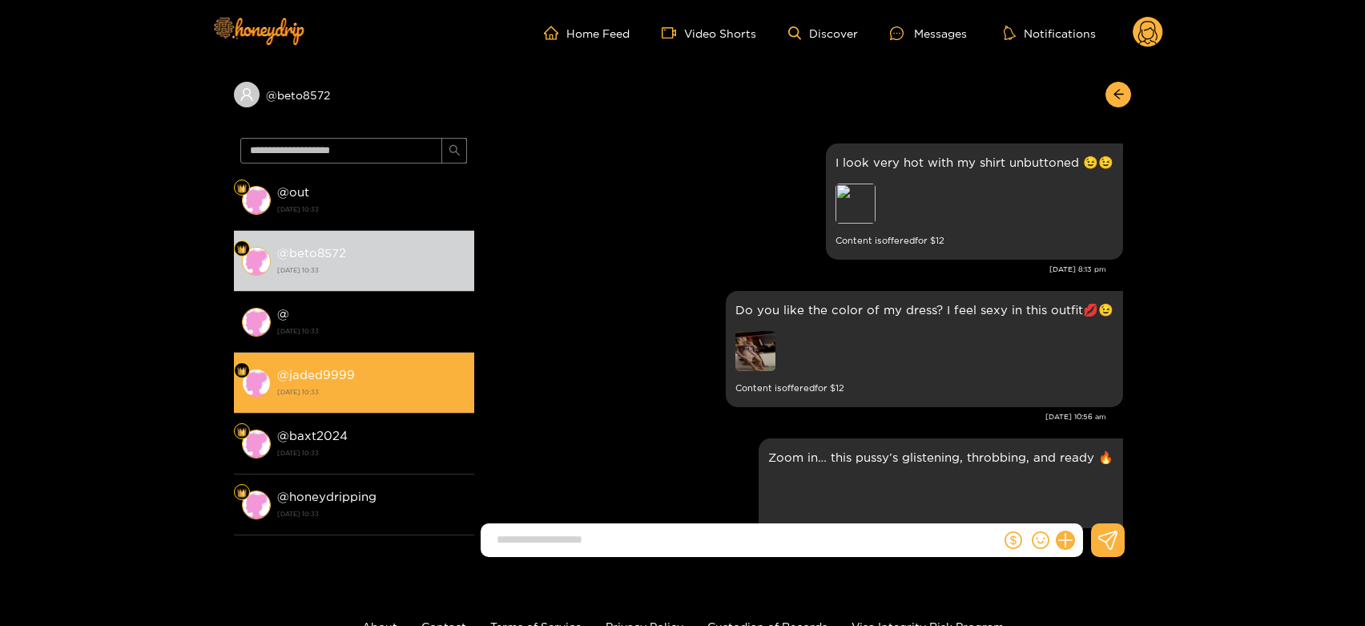
scroll to position [3357, 0]
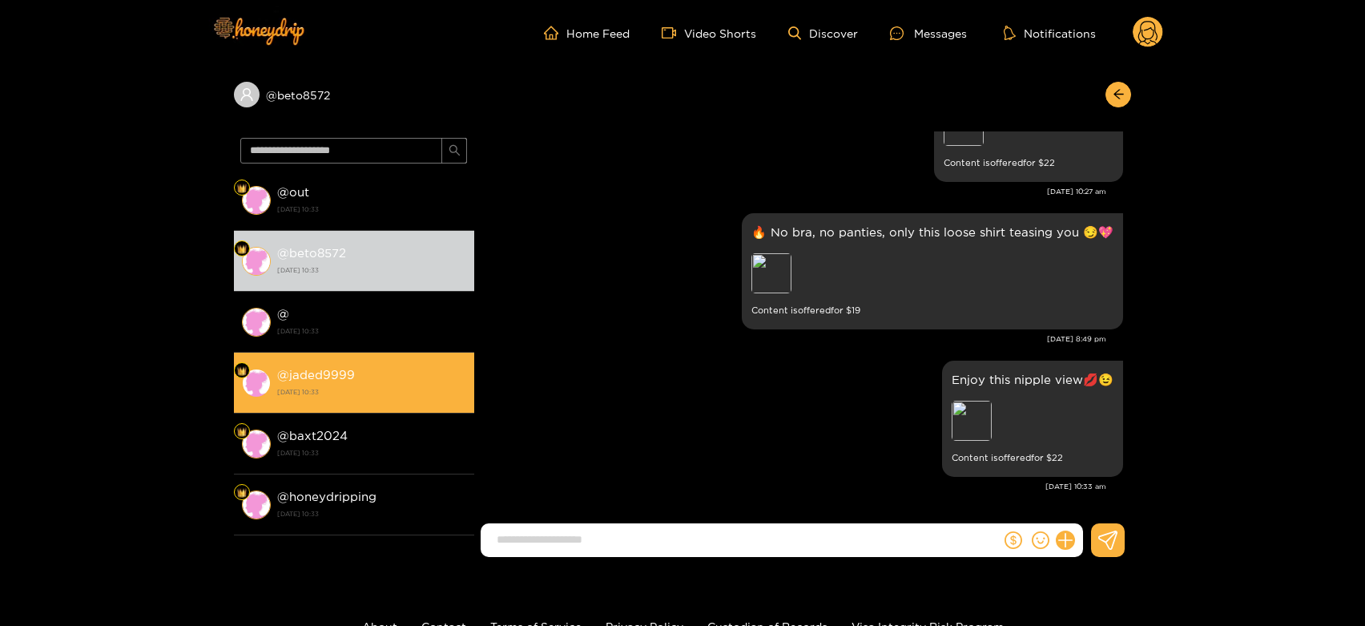
click at [429, 376] on div "@ jaded9999 [DATE] 10:33" at bounding box center [371, 382] width 189 height 36
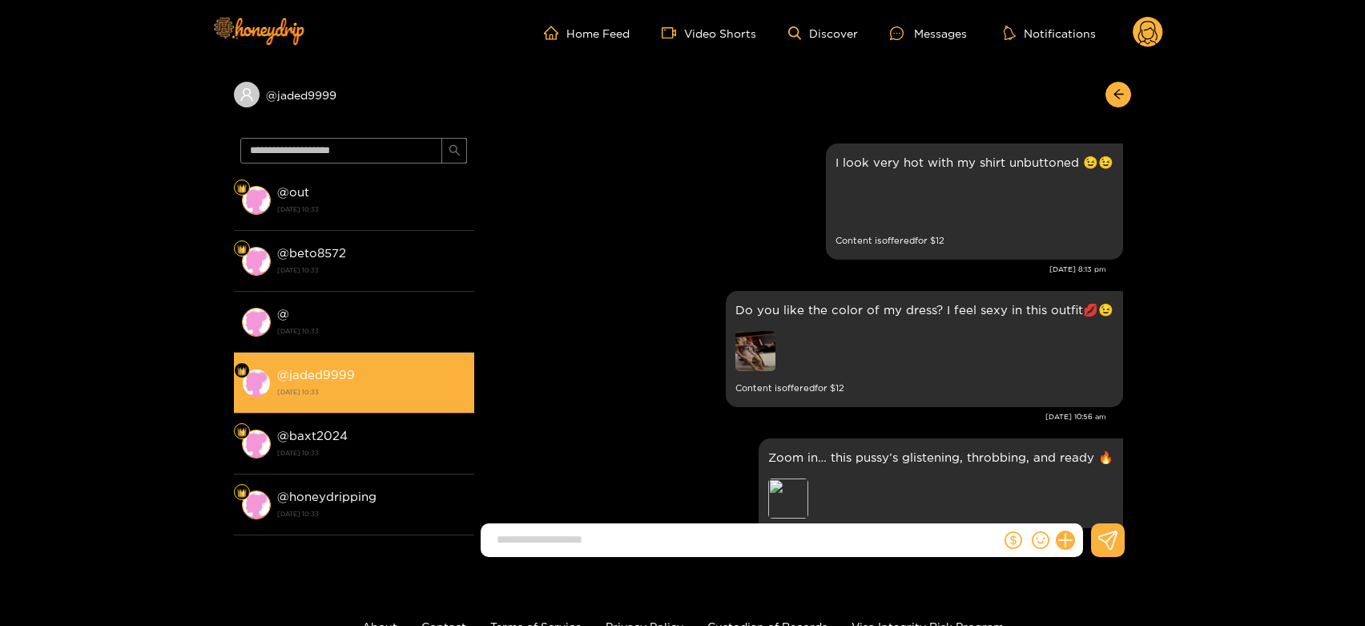
scroll to position [3357, 0]
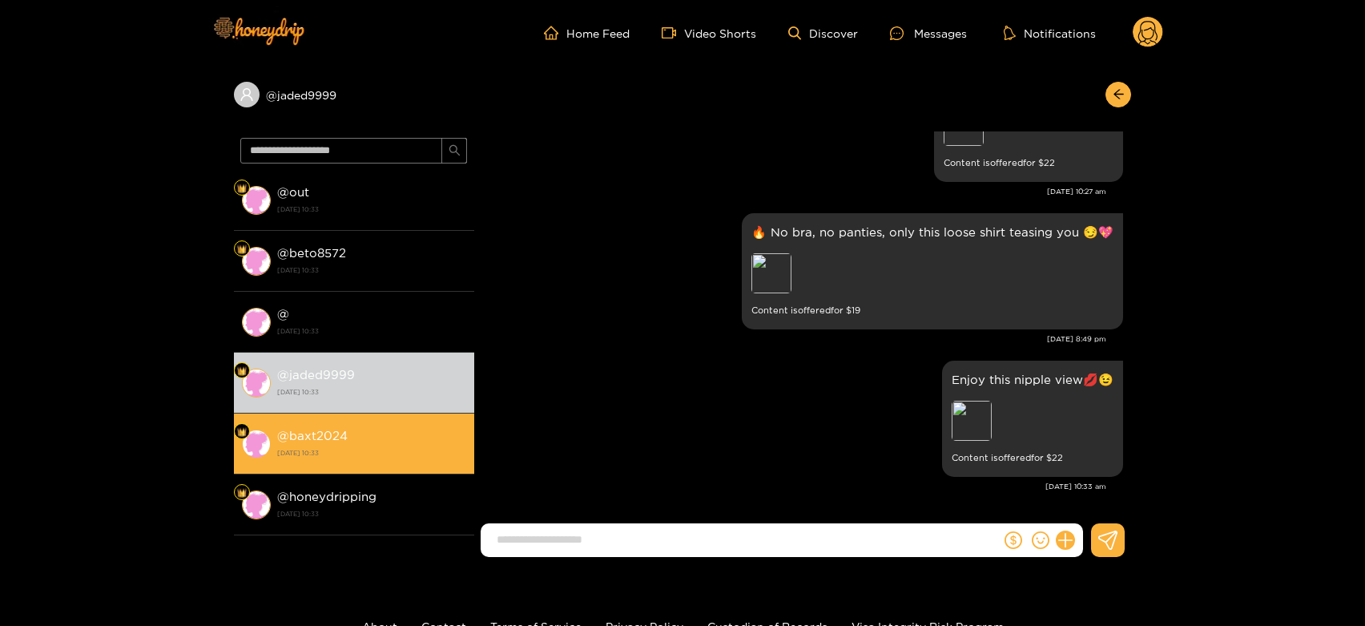
click at [419, 434] on div "@ baxt2024 [DATE] 10:33" at bounding box center [371, 443] width 189 height 36
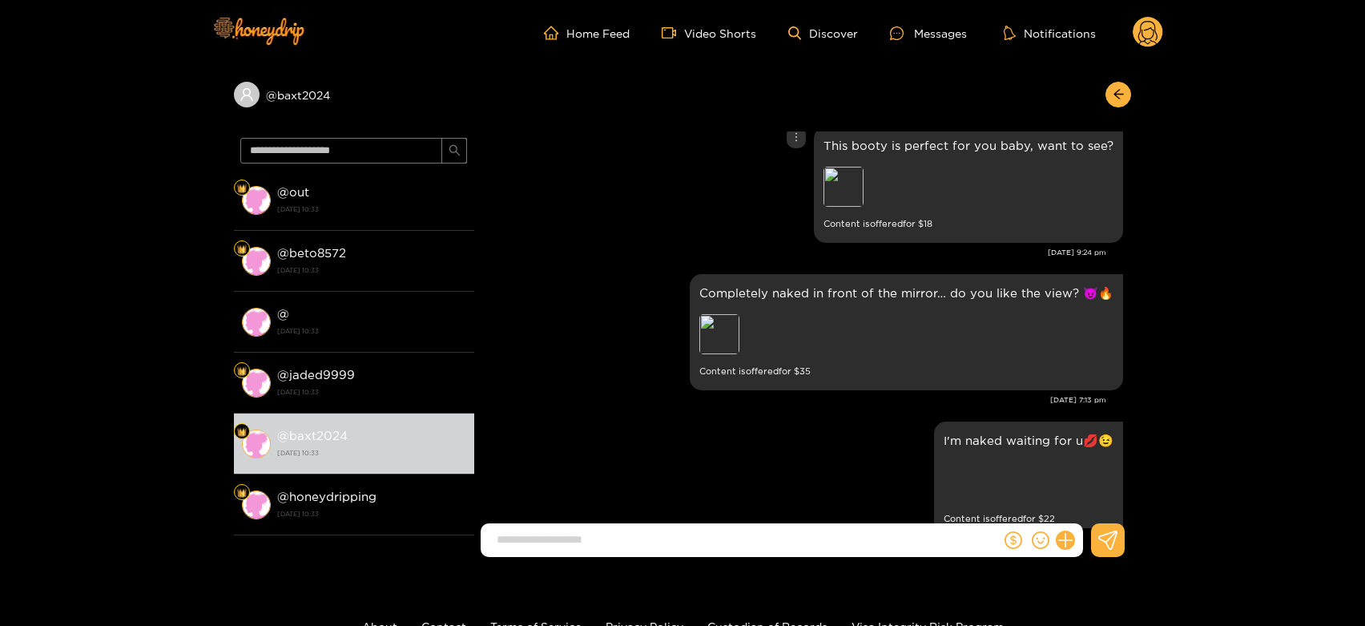
scroll to position [3001, 0]
click at [1145, 40] on g at bounding box center [1148, 33] width 30 height 32
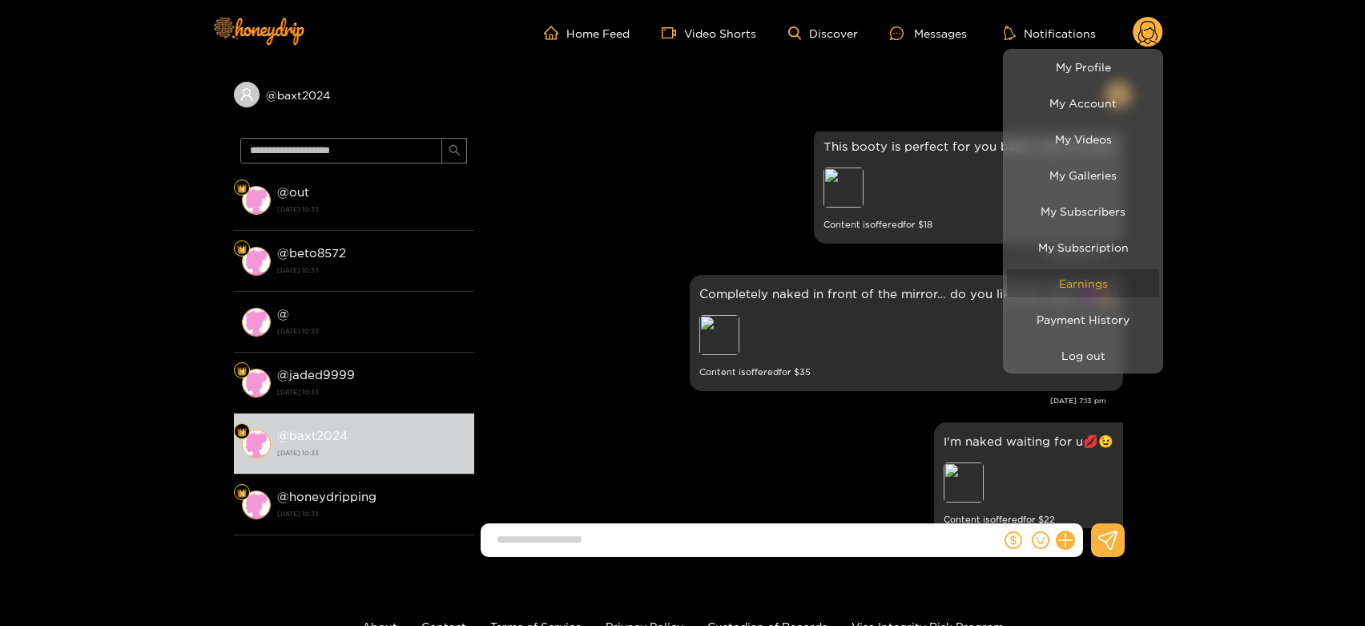
click at [1069, 274] on link "Earnings" at bounding box center [1083, 283] width 152 height 28
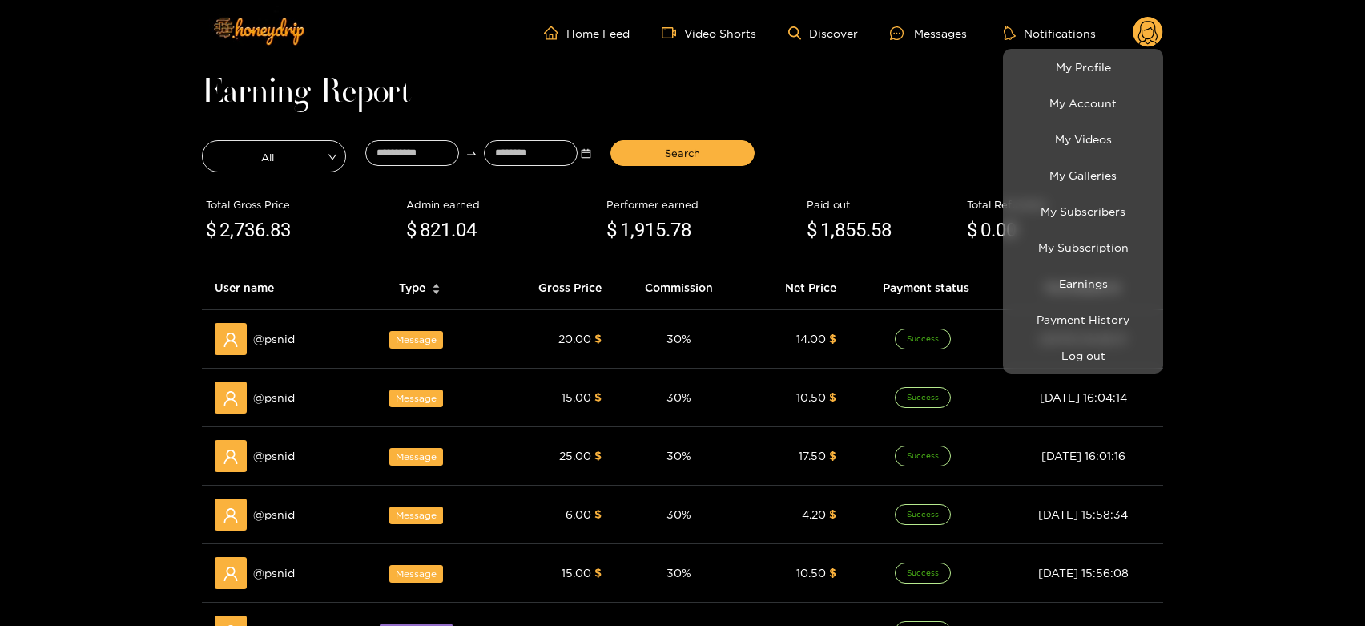
click at [292, 347] on div at bounding box center [682, 313] width 1365 height 626
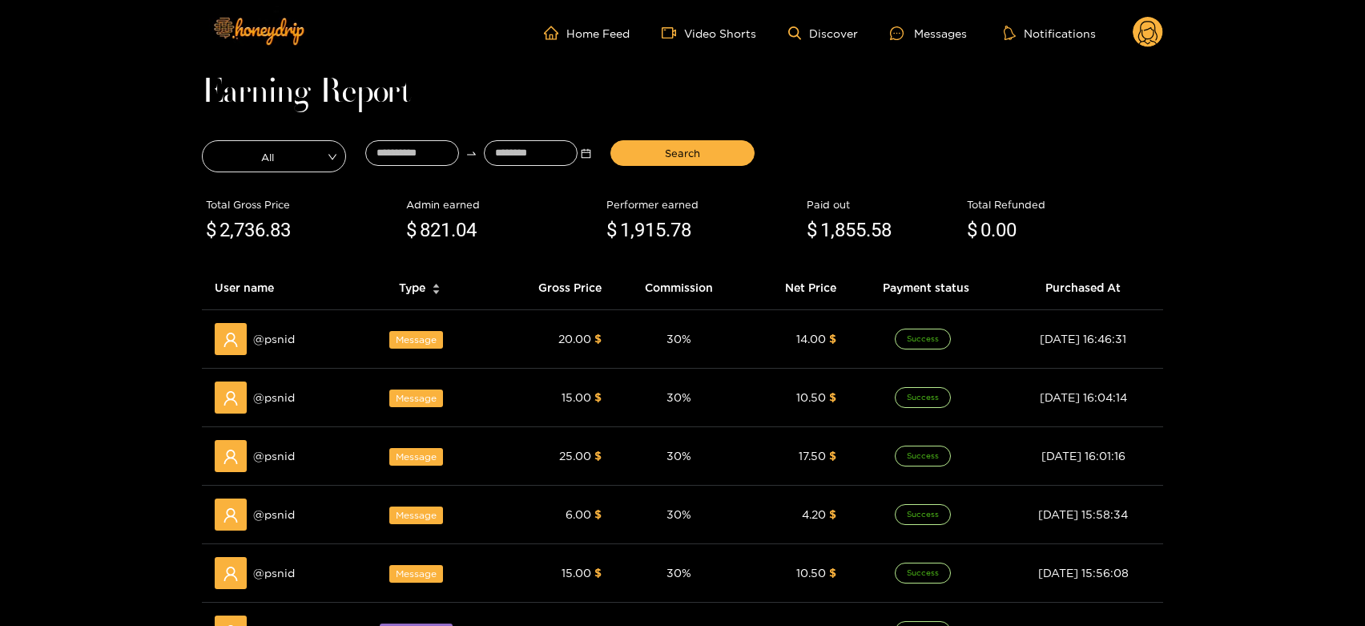
click at [292, 347] on span "@ psnid" at bounding box center [274, 339] width 42 height 18
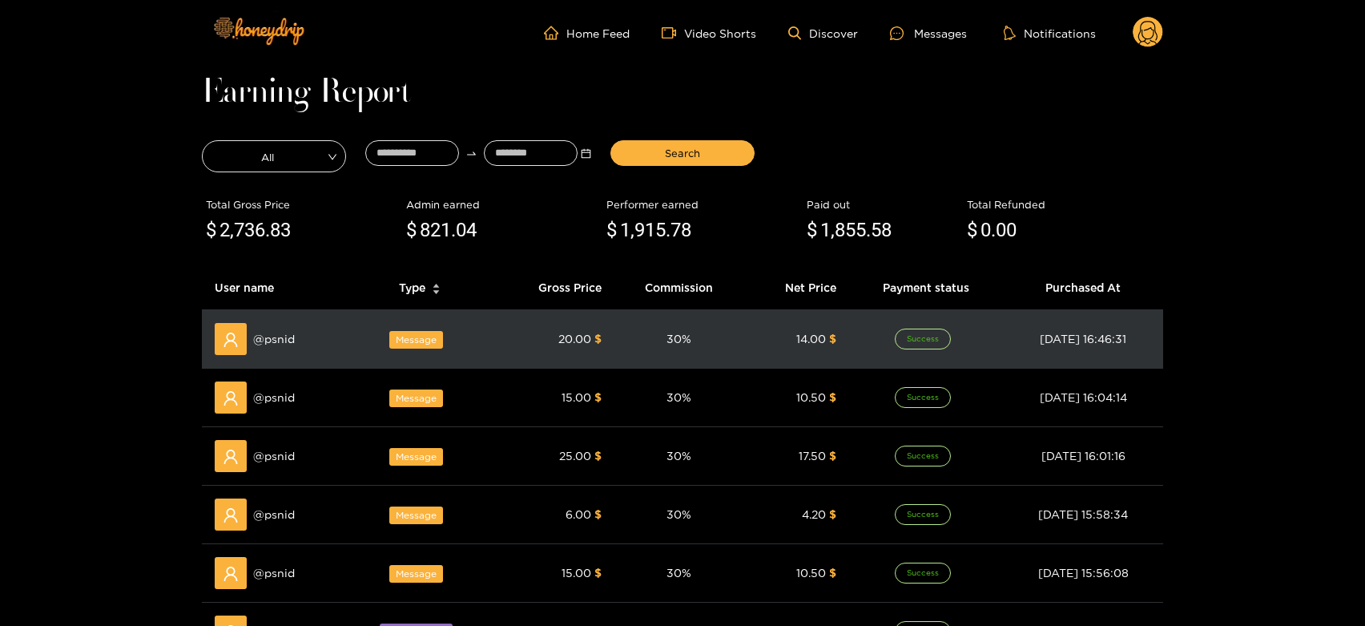
click at [276, 340] on span "@ psnid" at bounding box center [274, 339] width 42 height 18
copy span "psnid"
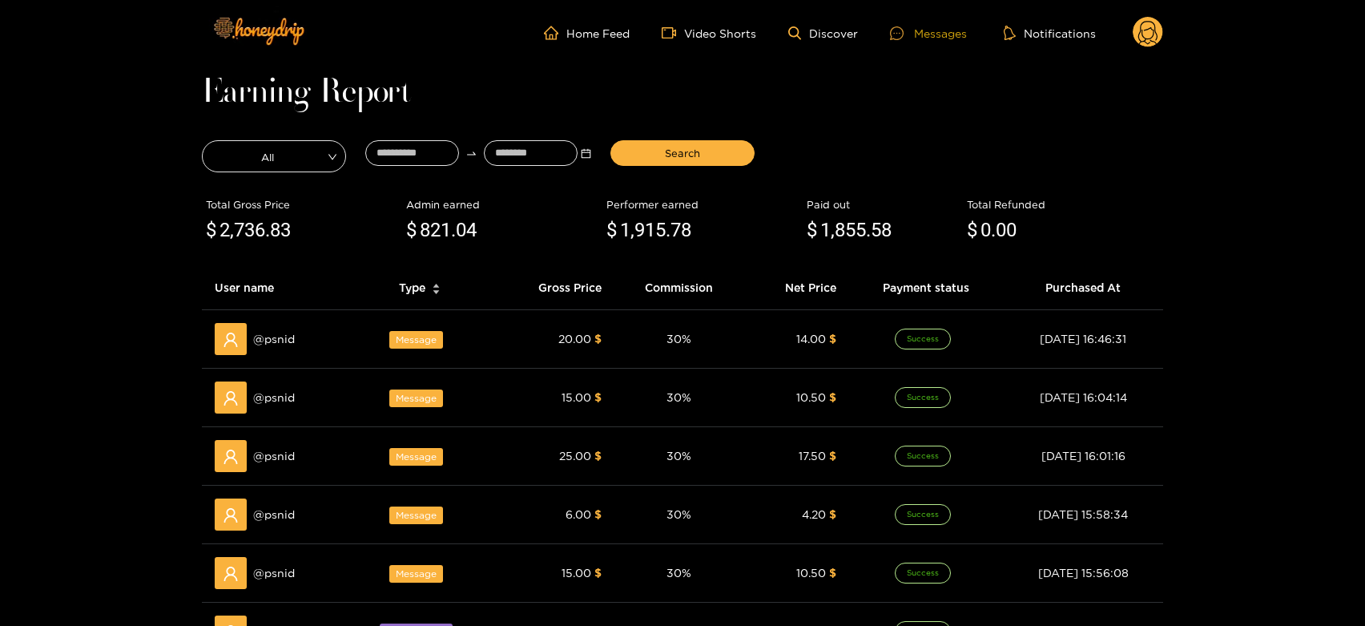
click at [912, 37] on div at bounding box center [902, 33] width 24 height 14
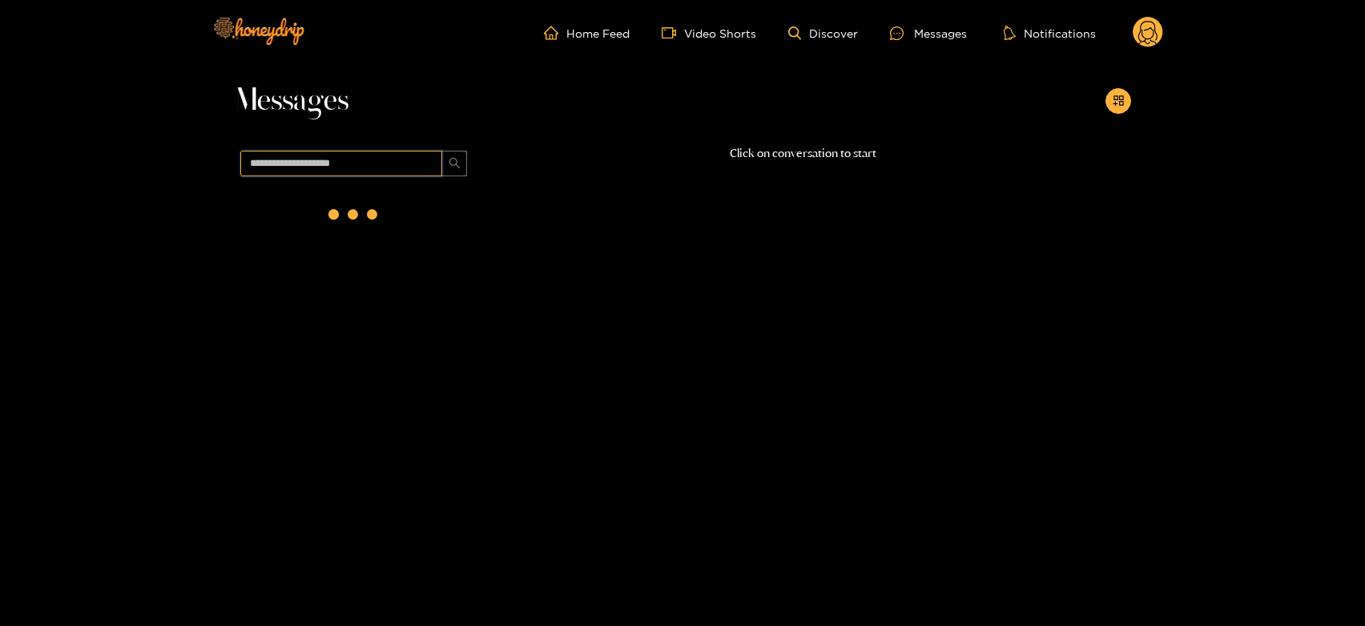
click at [326, 163] on input "text" at bounding box center [341, 164] width 202 height 26
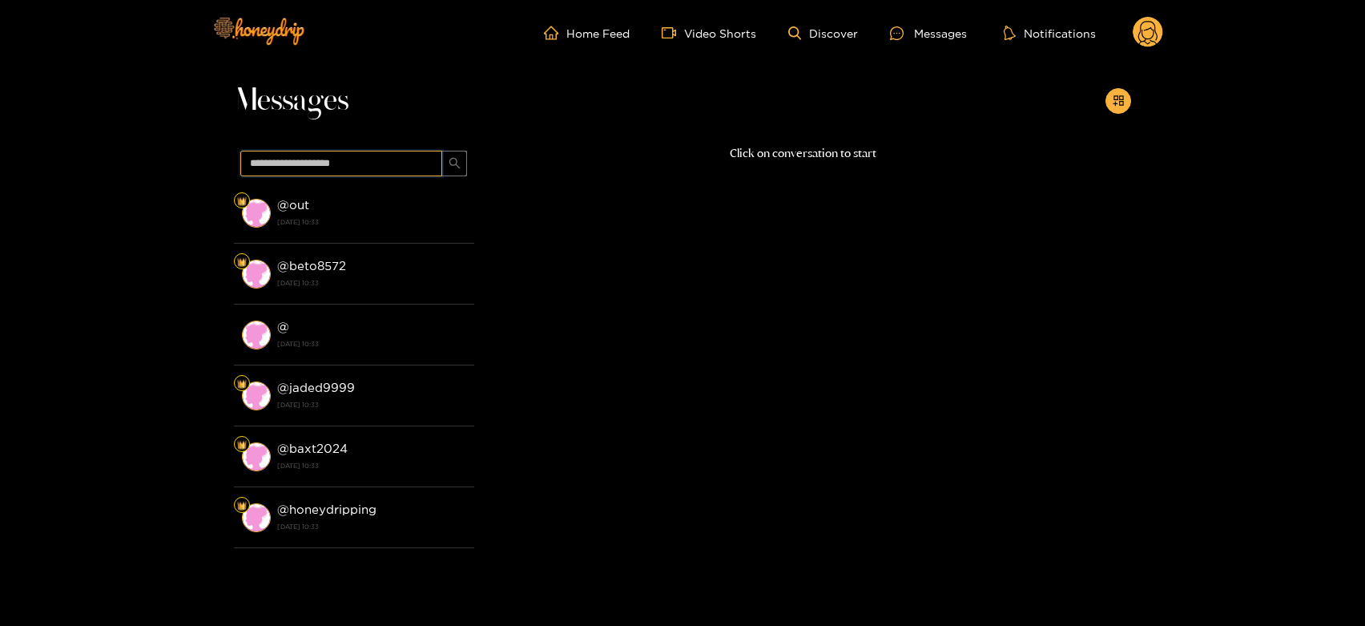
paste input "*****"
type input "*****"
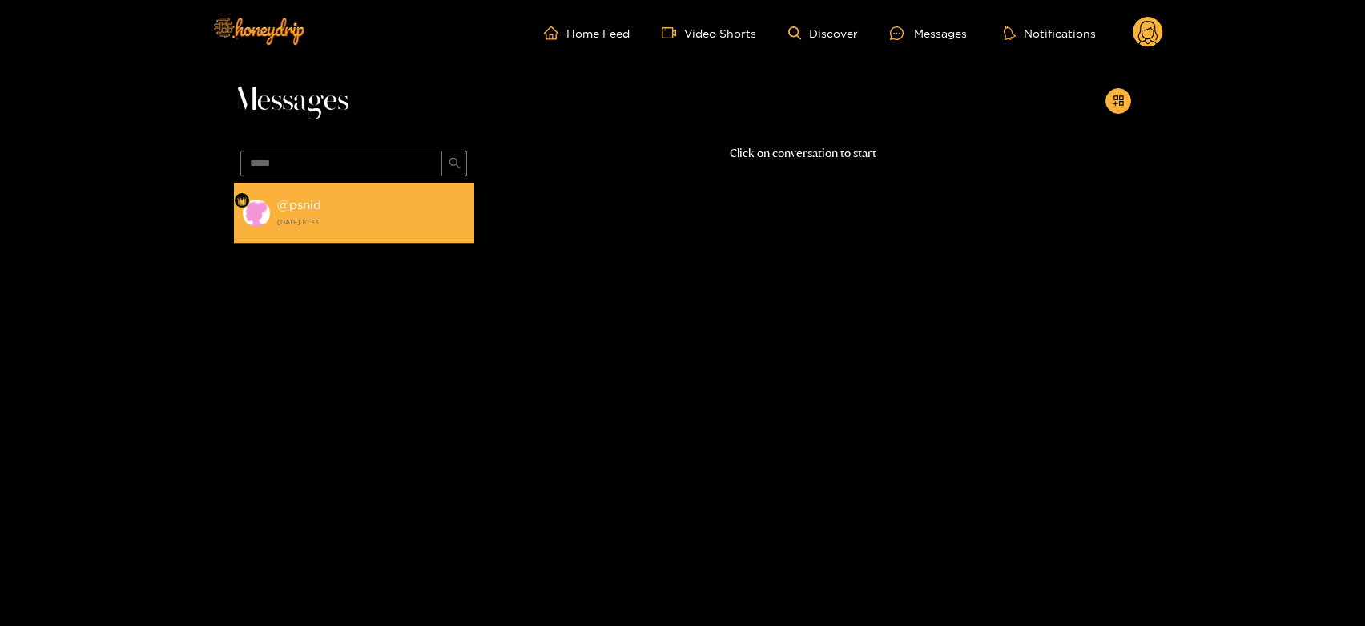
click at [376, 242] on li "@ psnid [DATE] 10:33" at bounding box center [354, 213] width 240 height 61
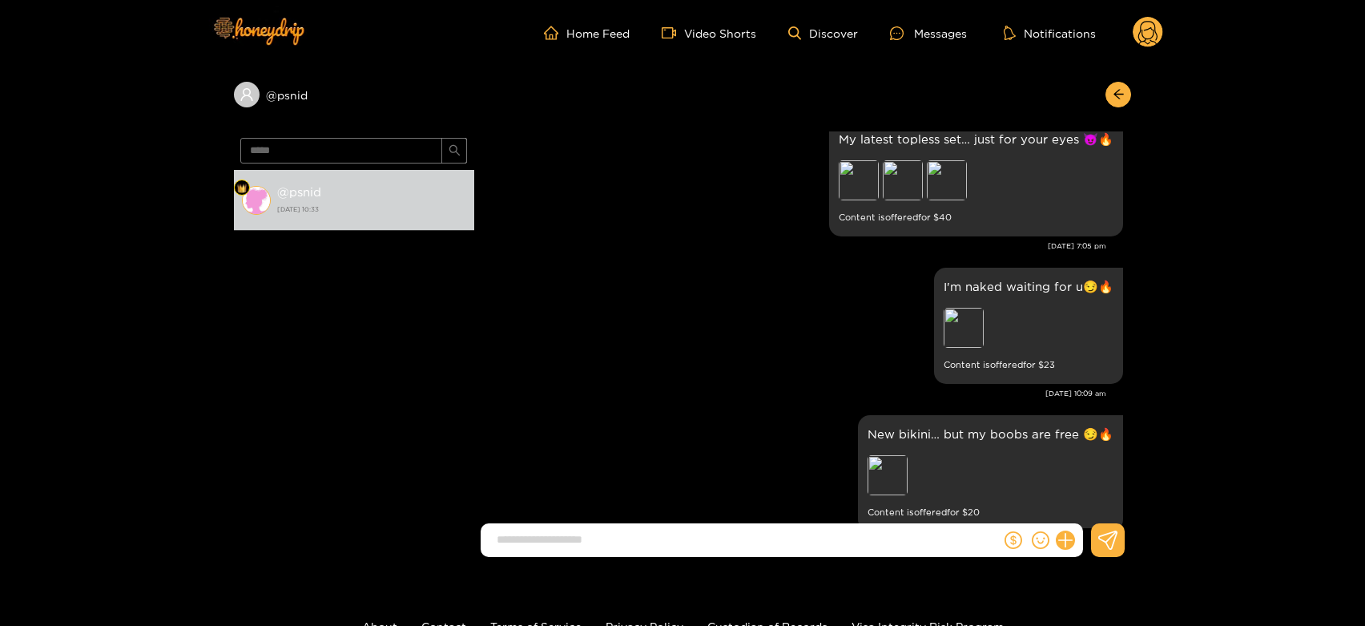
scroll to position [2316, 0]
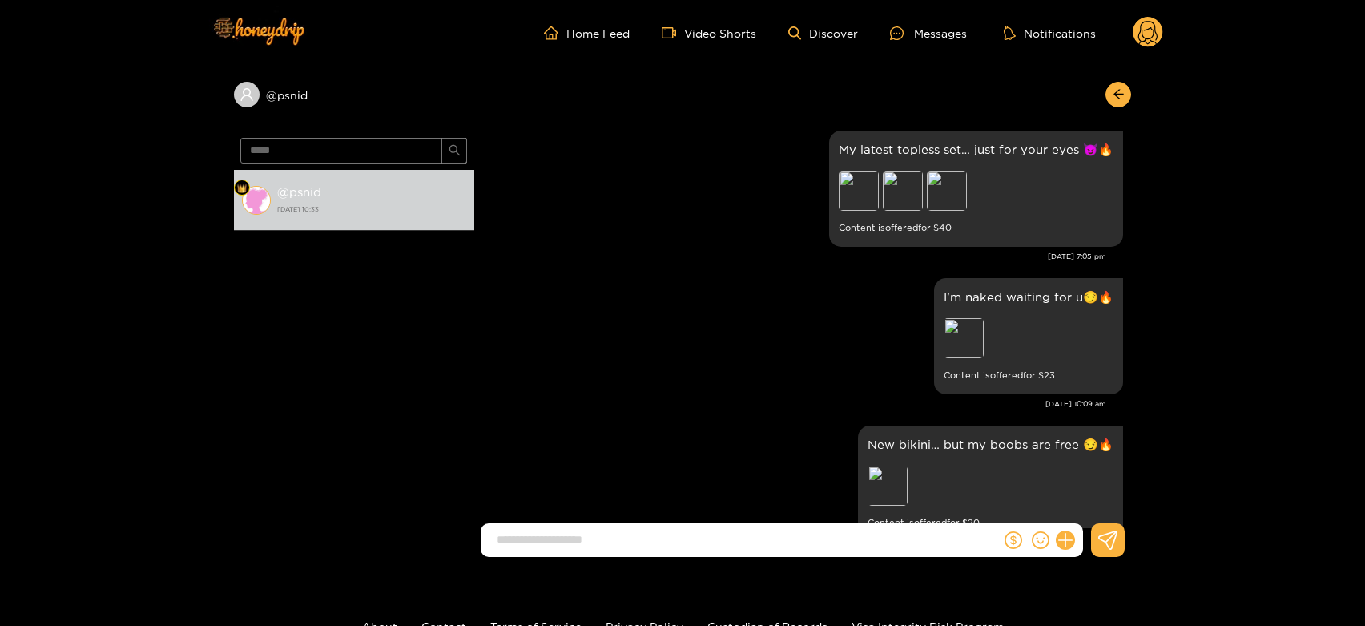
click at [1142, 27] on circle at bounding box center [1148, 32] width 30 height 30
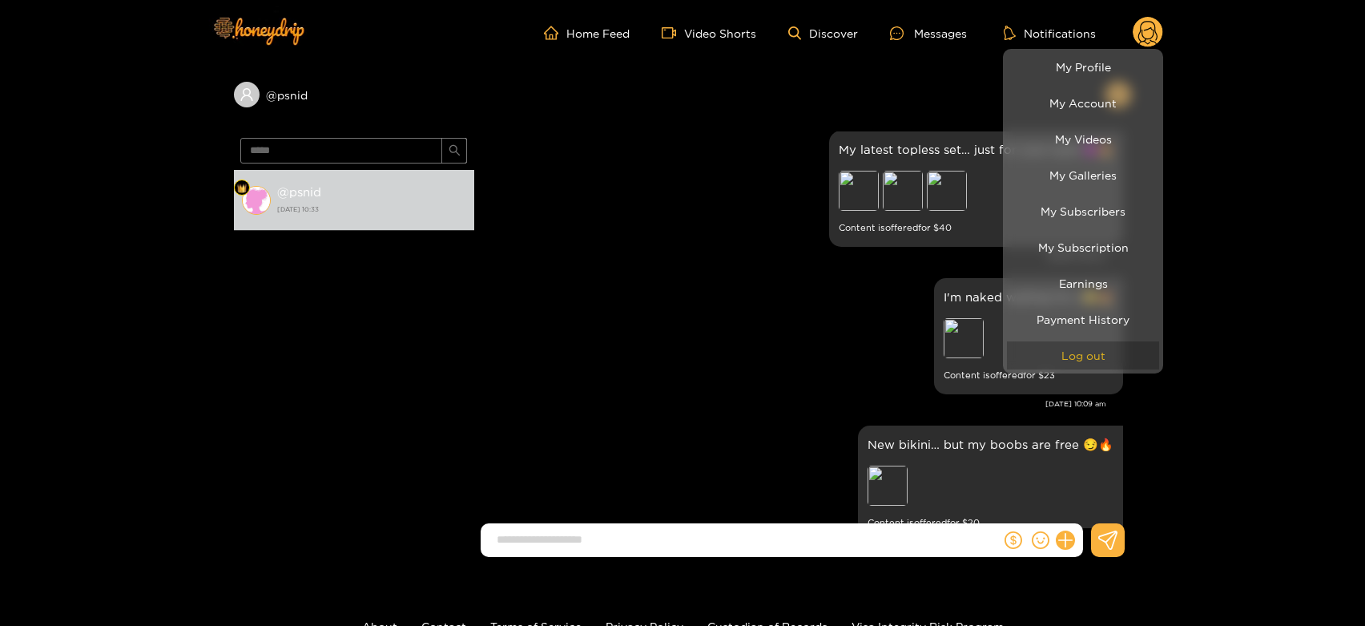
click at [1107, 353] on button "Log out" at bounding box center [1083, 355] width 152 height 28
